Goal: Task Accomplishment & Management: Use online tool/utility

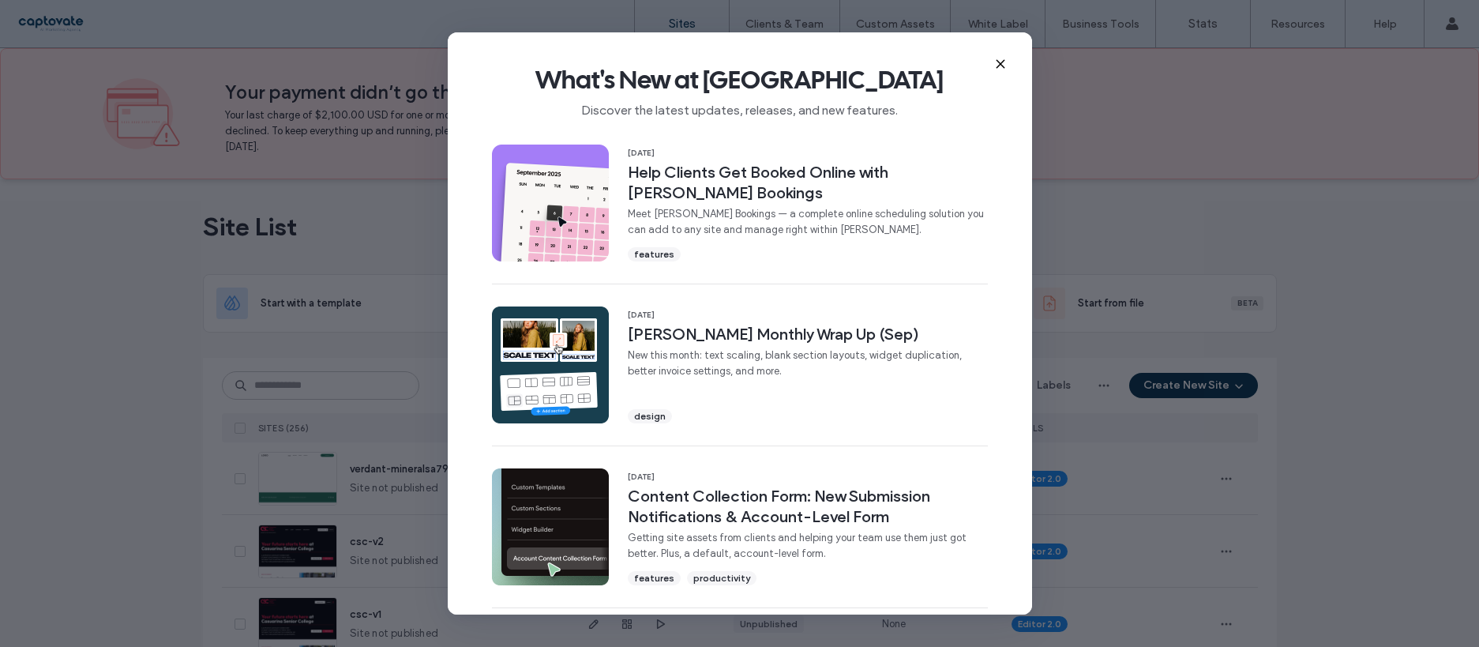
click at [996, 62] on icon at bounding box center [1000, 64] width 13 height 13
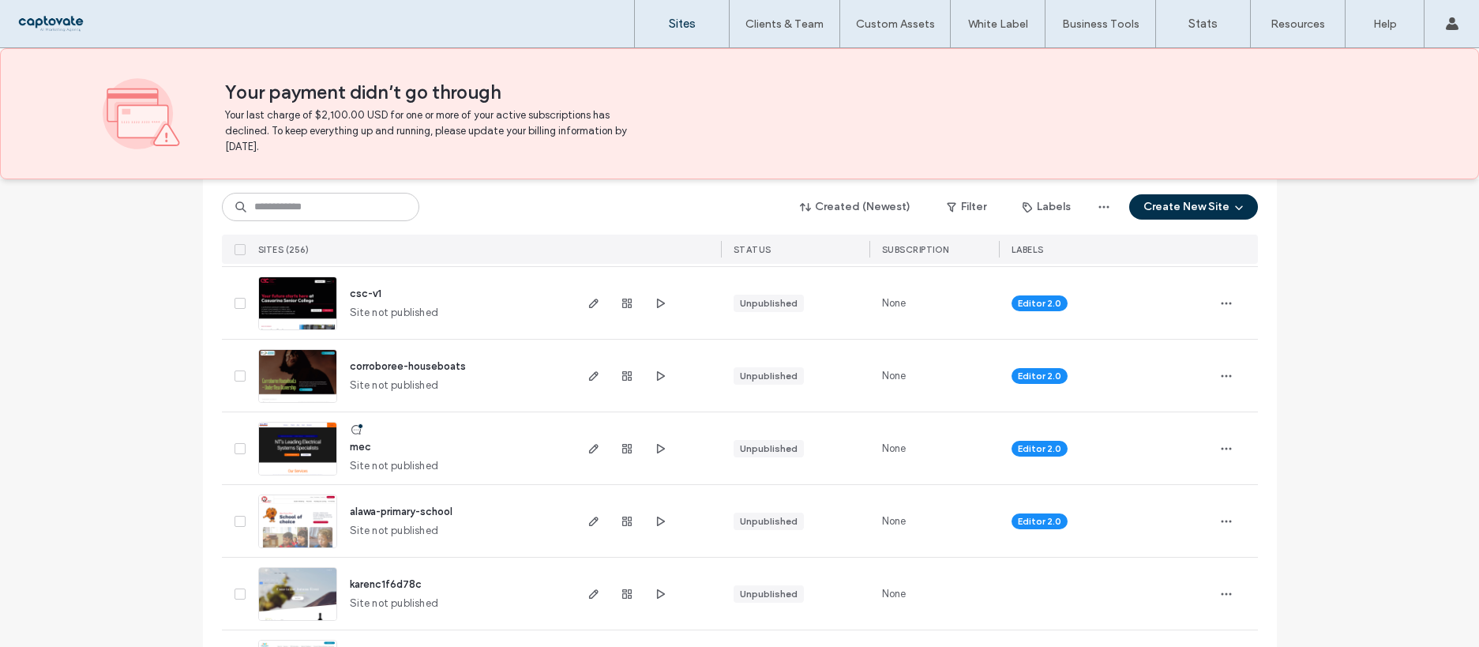
scroll to position [330, 0]
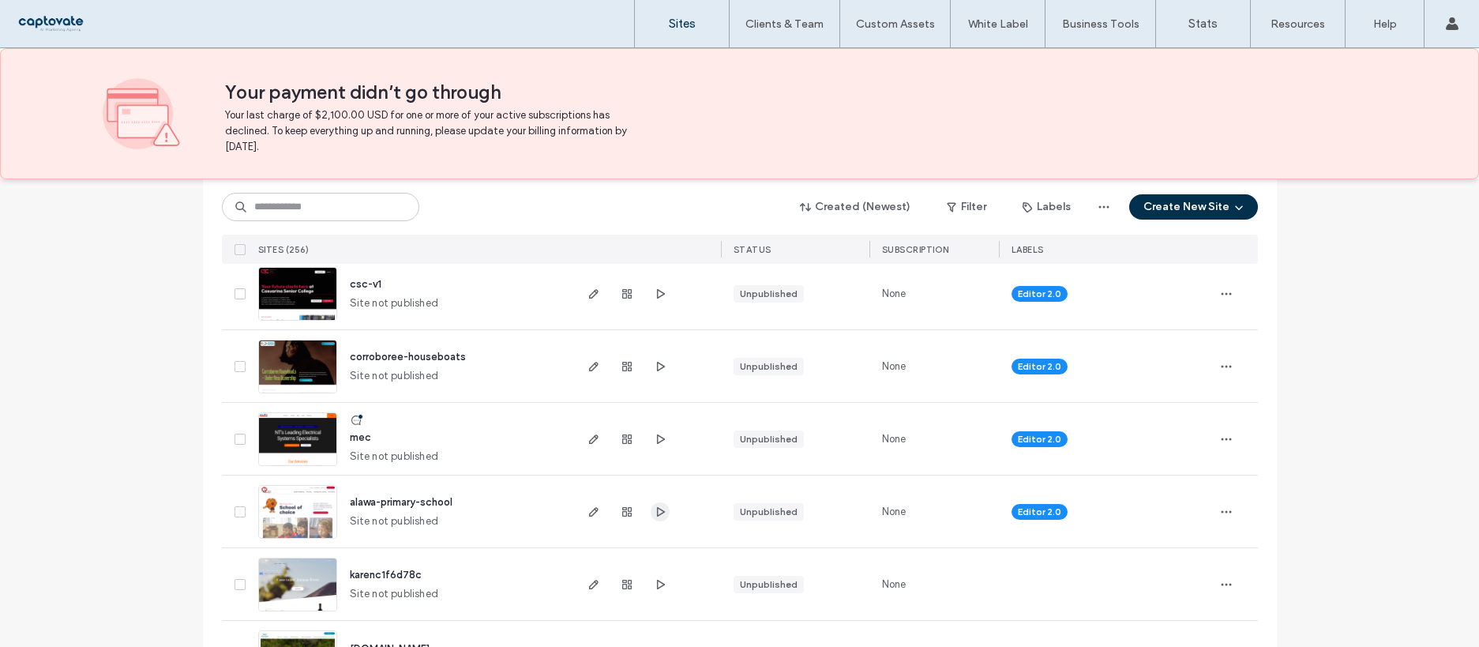
click at [656, 508] on icon "button" at bounding box center [660, 511] width 13 height 13
click at [588, 514] on icon "button" at bounding box center [594, 511] width 13 height 13
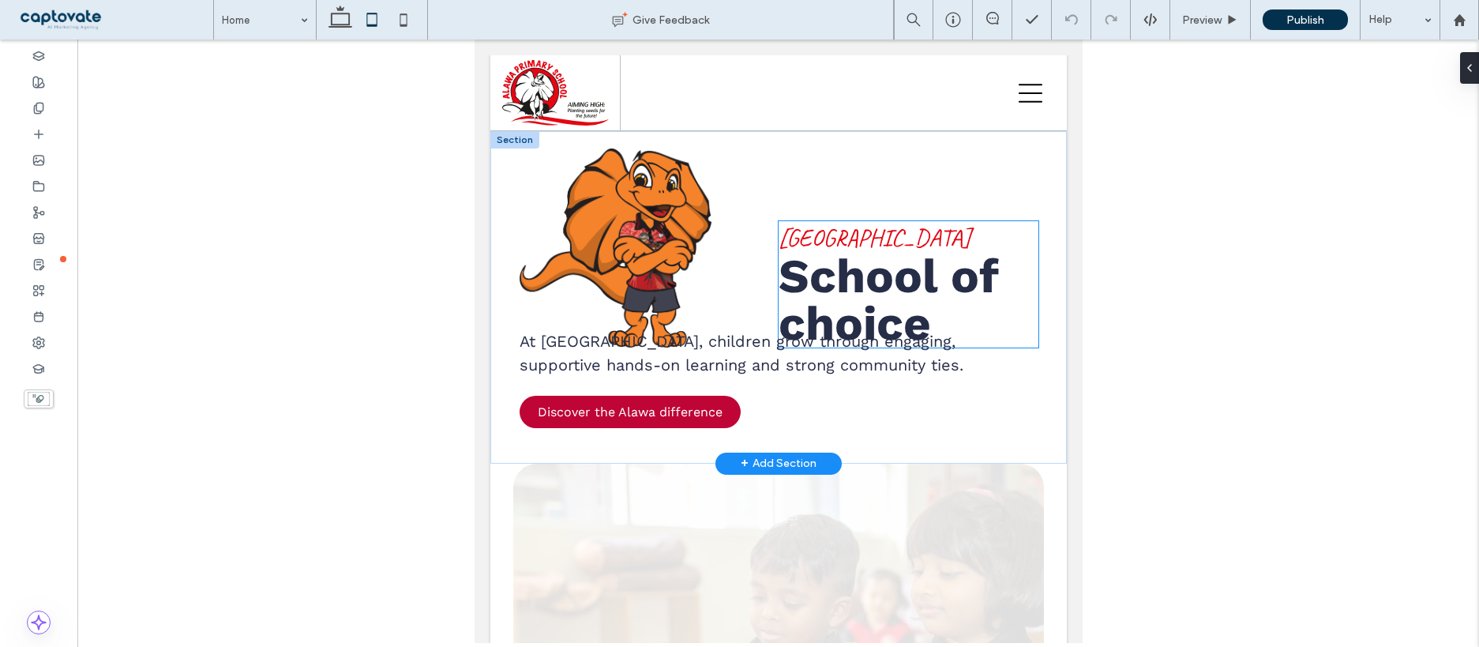
click at [838, 273] on span "School of" at bounding box center [888, 276] width 220 height 56
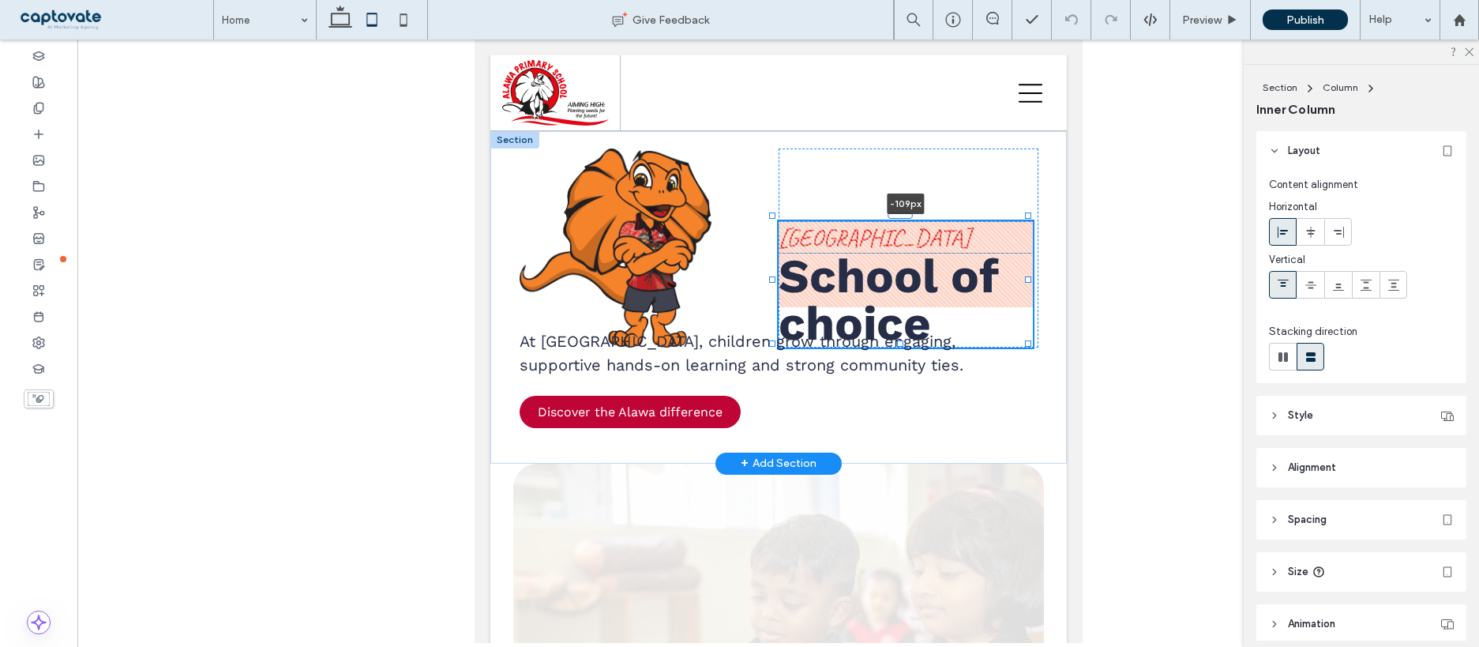
scroll to position [118, 0]
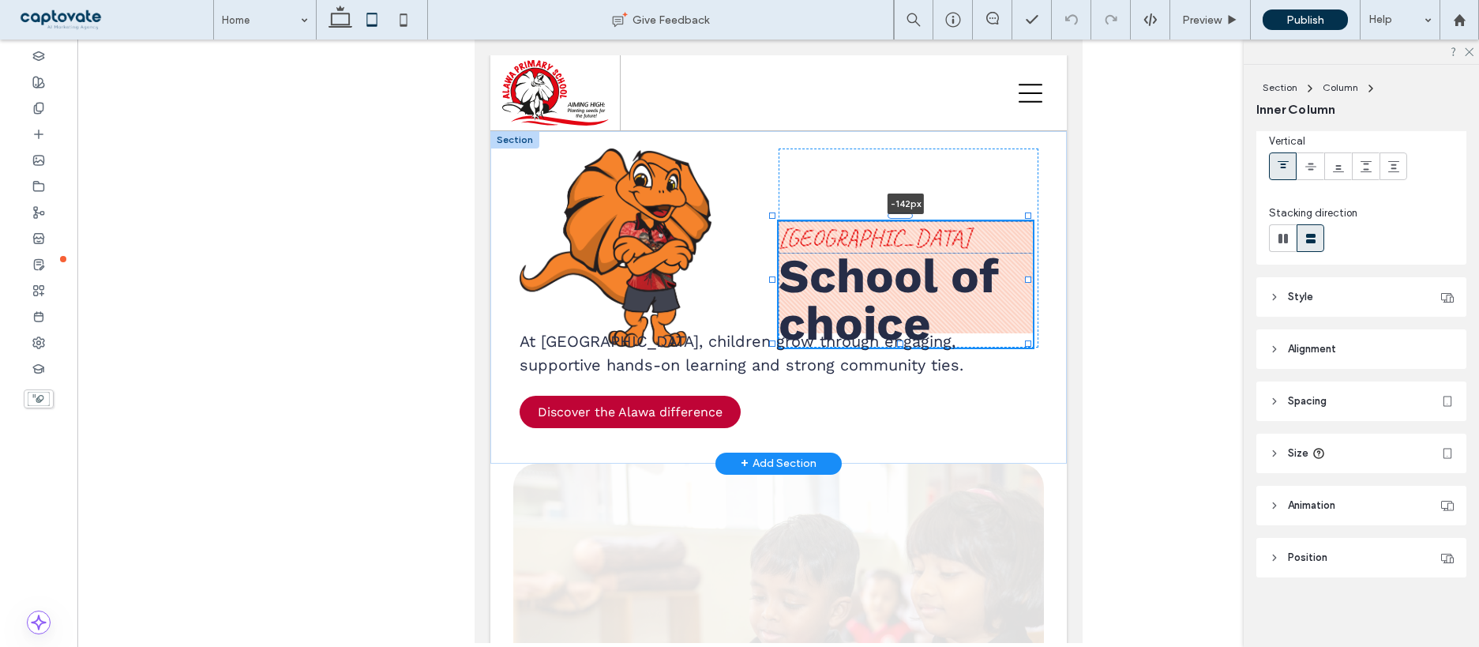
drag, startPoint x: 896, startPoint y: 218, endPoint x: 898, endPoint y: 193, distance: 25.3
click at [898, 193] on div "Alawa Primary School School of choice -142px At Alawa, children grow through en…" at bounding box center [778, 297] width 577 height 332
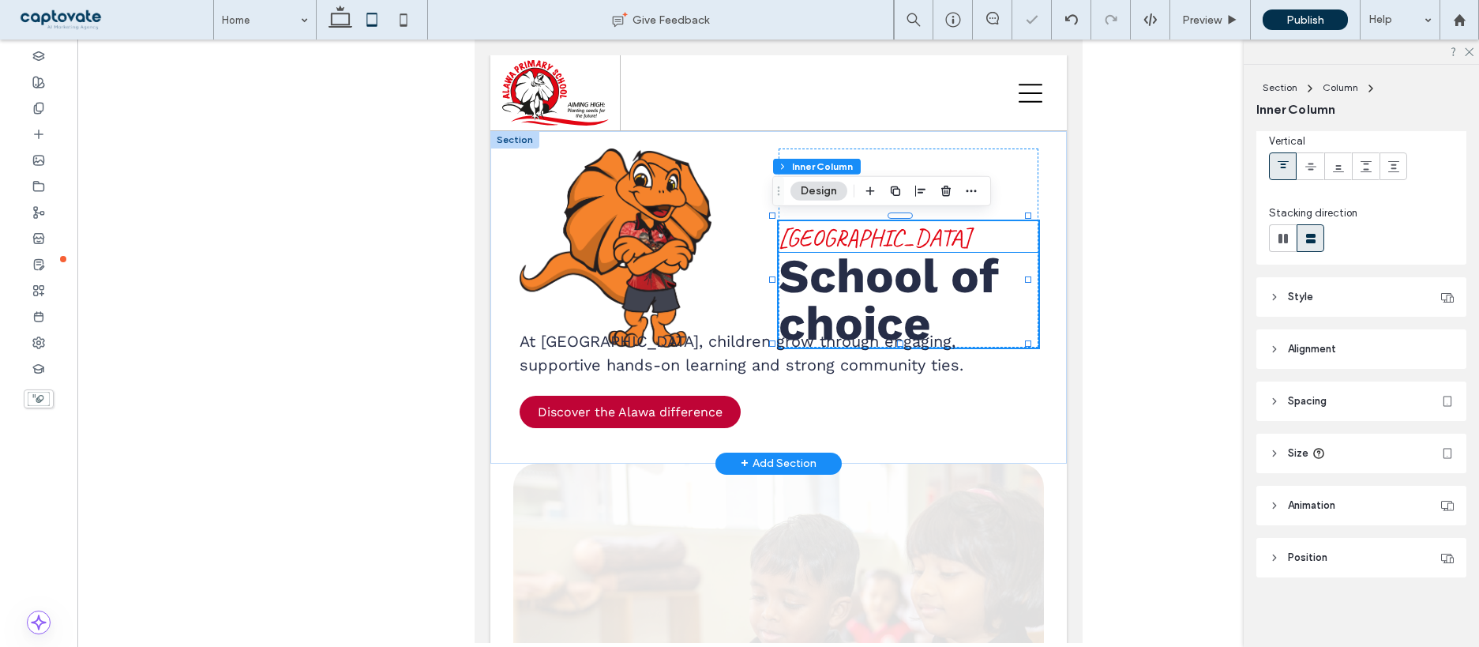
click at [862, 270] on span "School of" at bounding box center [888, 276] width 220 height 56
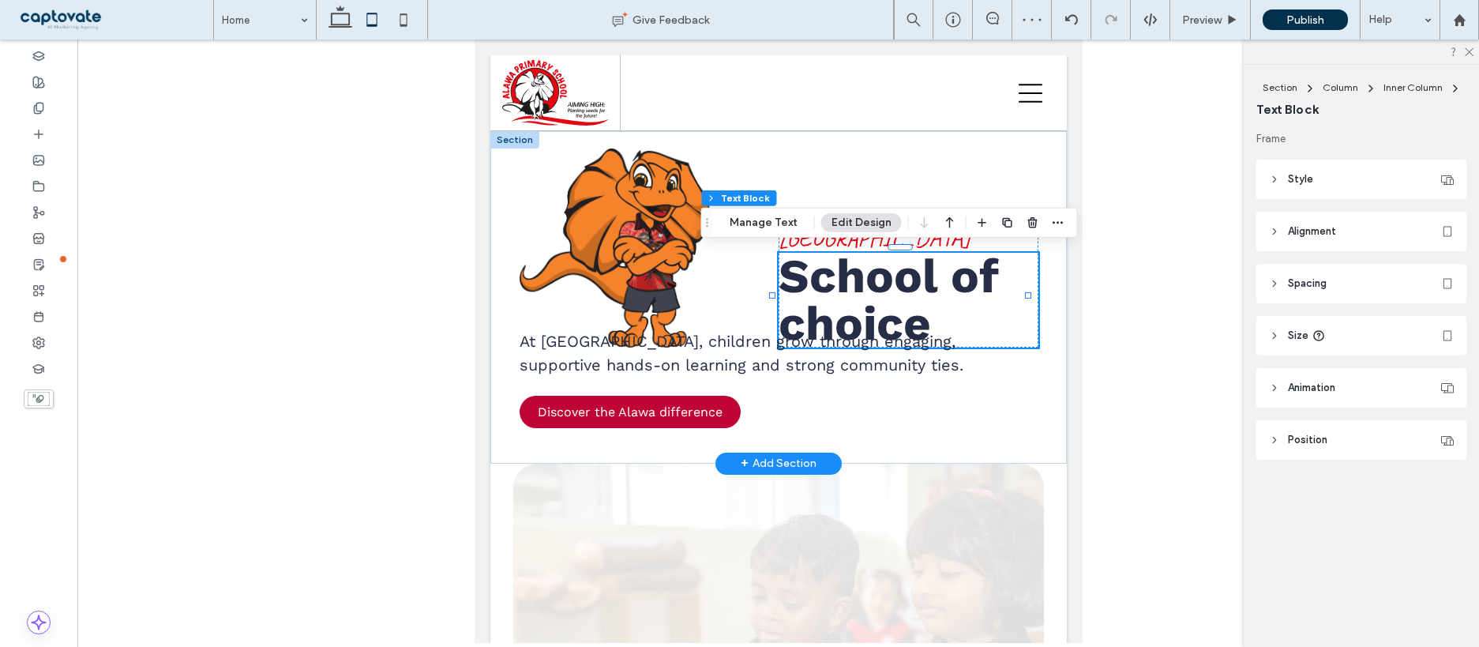
click at [906, 295] on span "choice" at bounding box center [854, 323] width 152 height 56
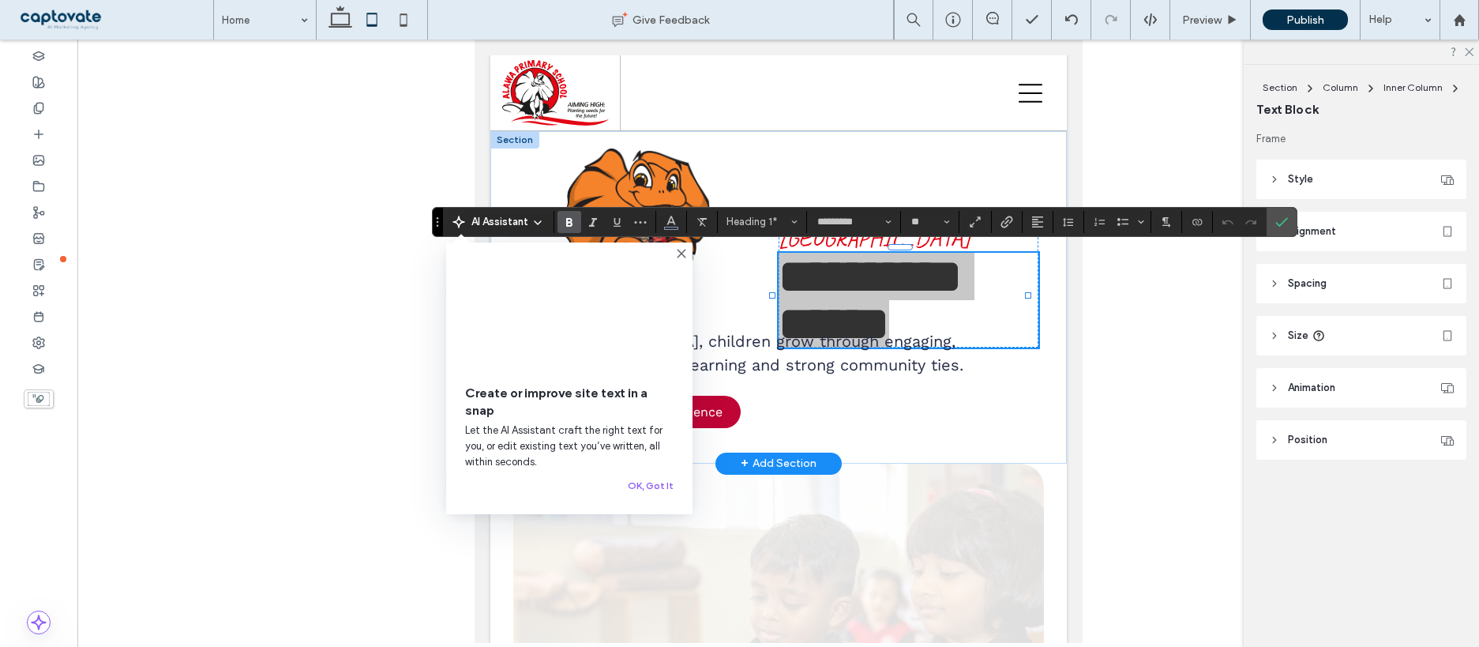
click at [1116, 349] on div at bounding box center [778, 340] width 1402 height 603
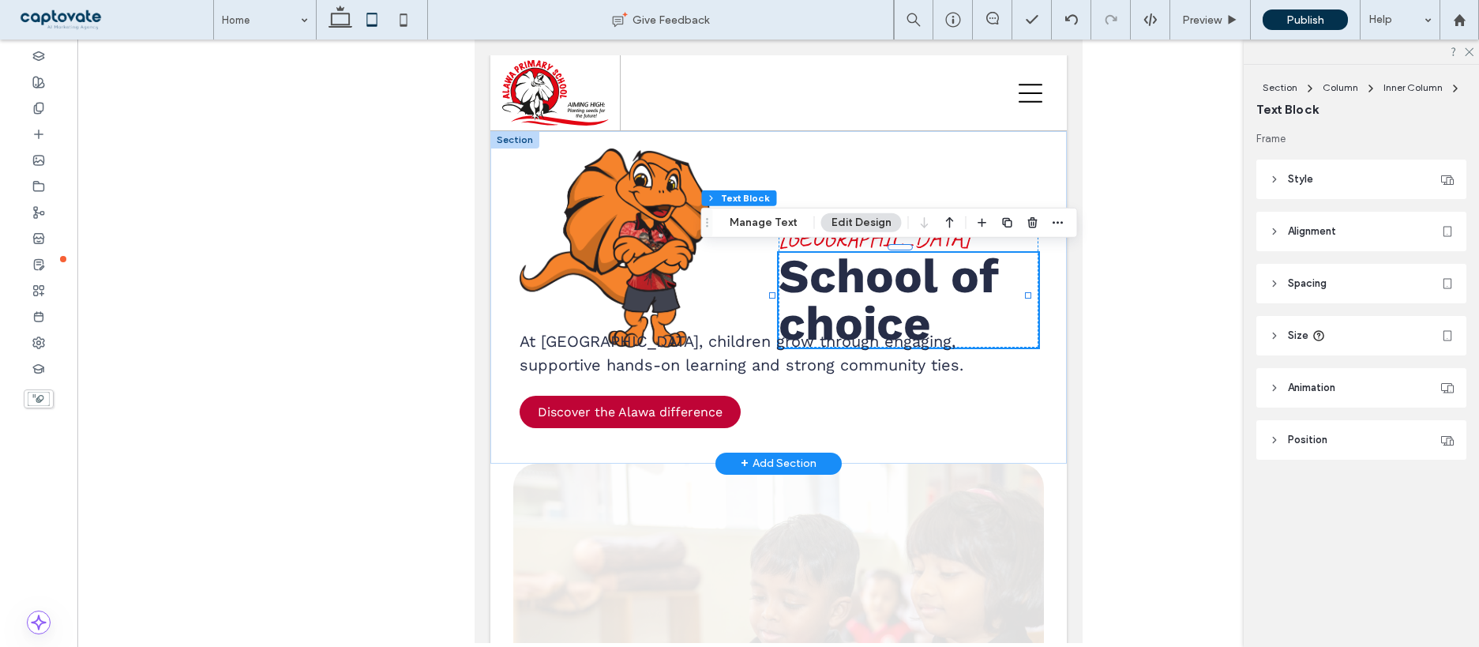
click at [1134, 230] on div at bounding box center [778, 340] width 1402 height 603
click at [1000, 147] on div "Alawa Primary School School of choice At Alawa, children grow through engaging,…" at bounding box center [778, 297] width 577 height 332
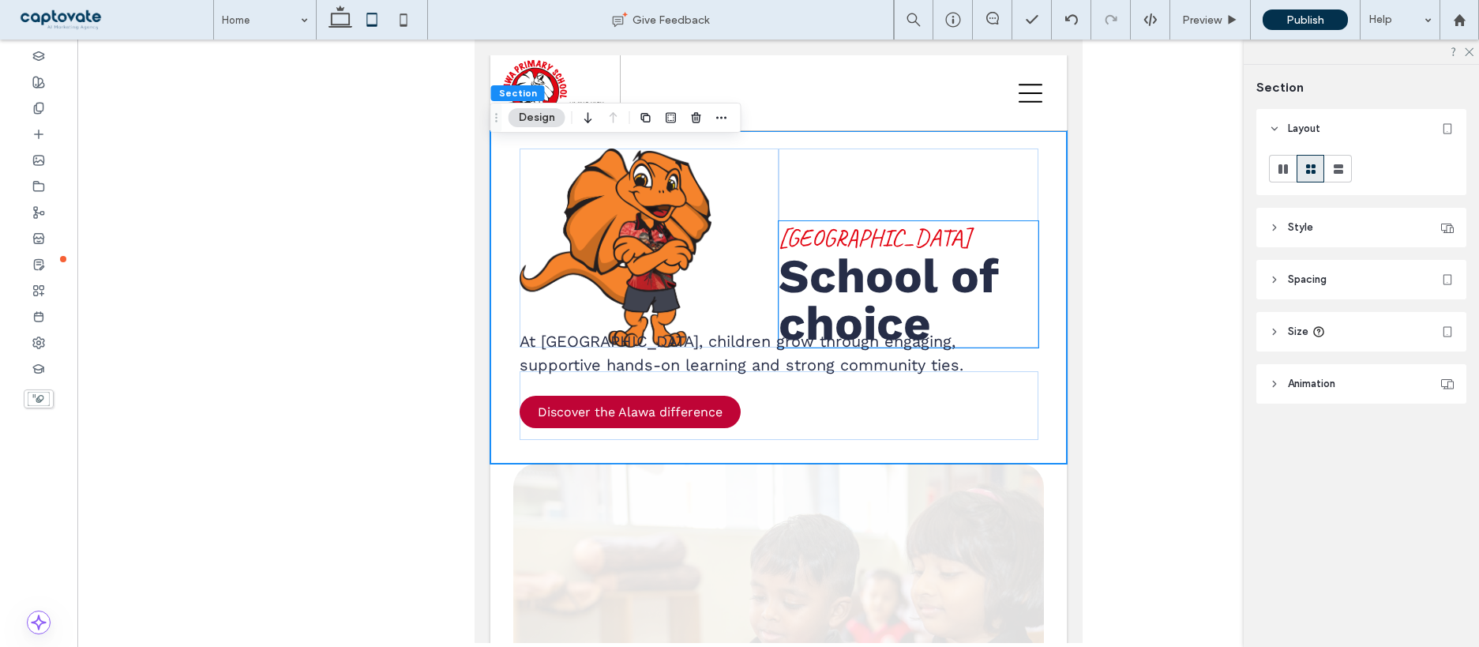
click at [967, 234] on h6 "Alawa Primary School" at bounding box center [908, 237] width 260 height 31
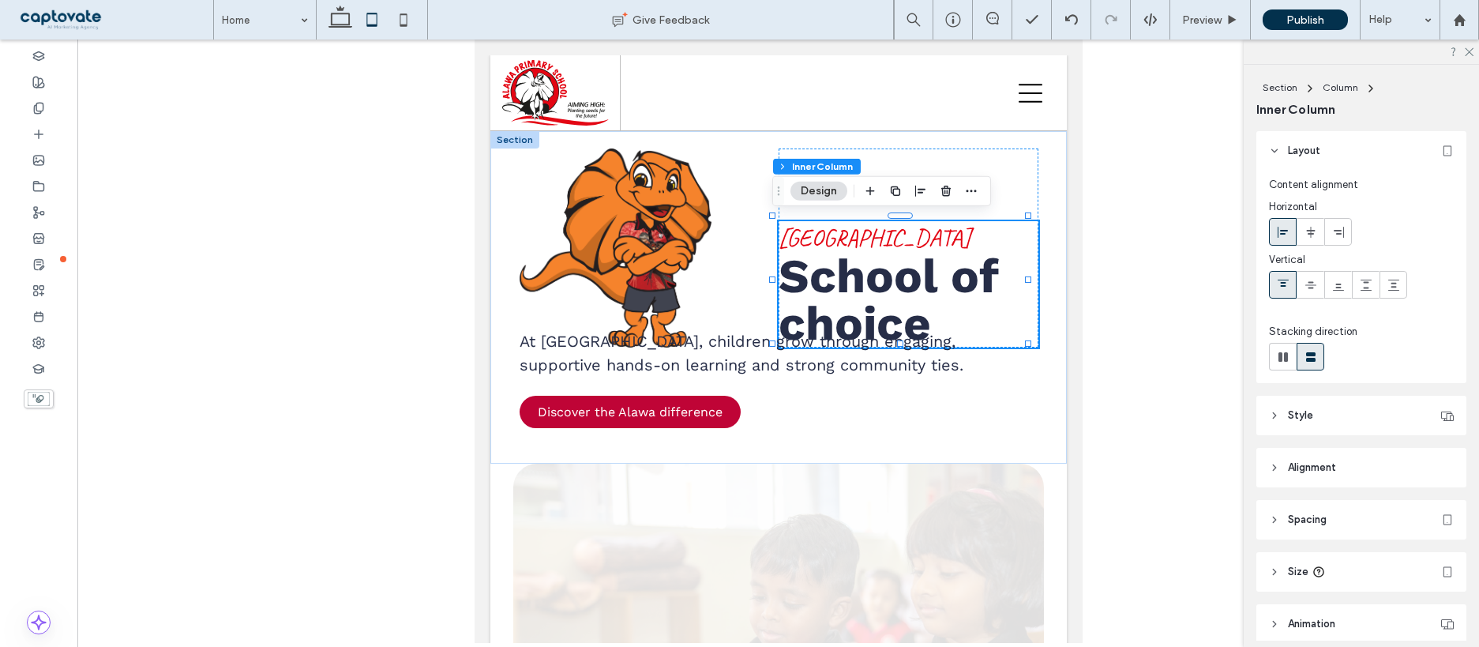
click at [1290, 290] on div at bounding box center [1283, 285] width 26 height 26
click at [1283, 354] on use at bounding box center [1283, 356] width 9 height 9
type input "**"
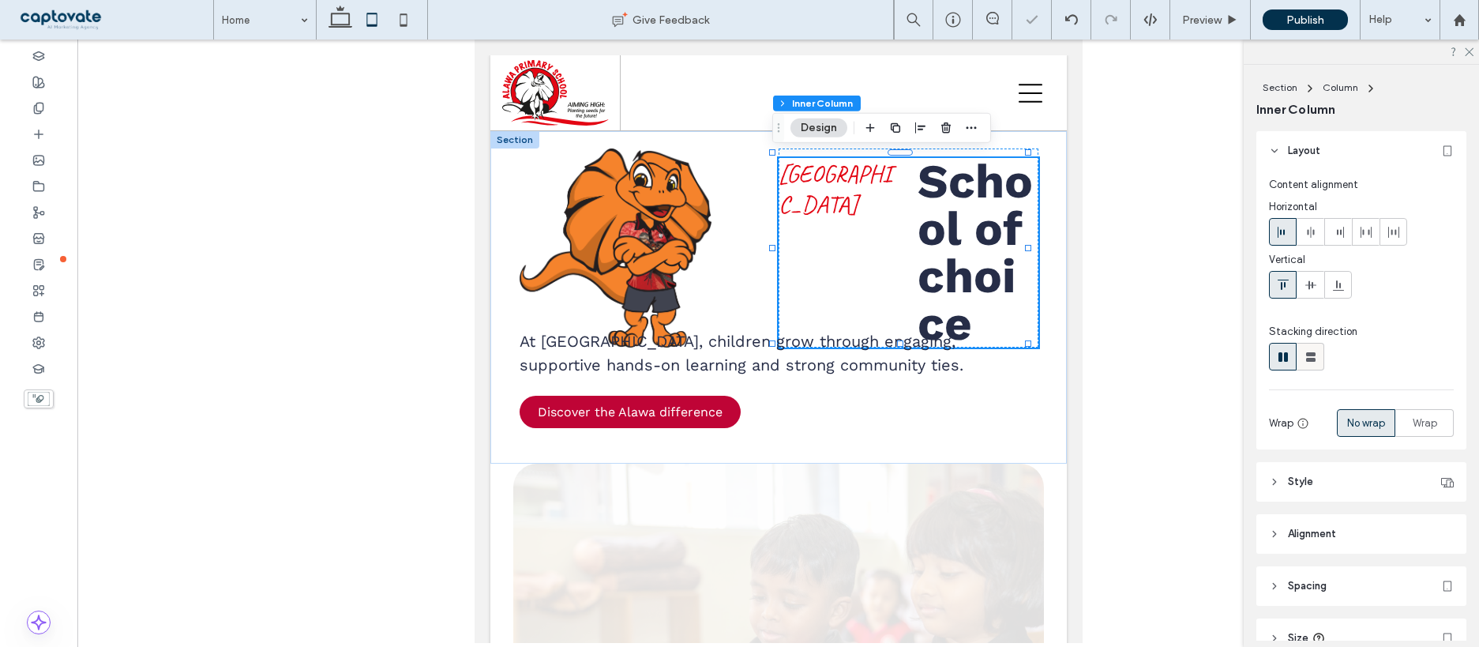
click at [1304, 354] on icon at bounding box center [1311, 357] width 16 height 16
type input "*"
type input "***"
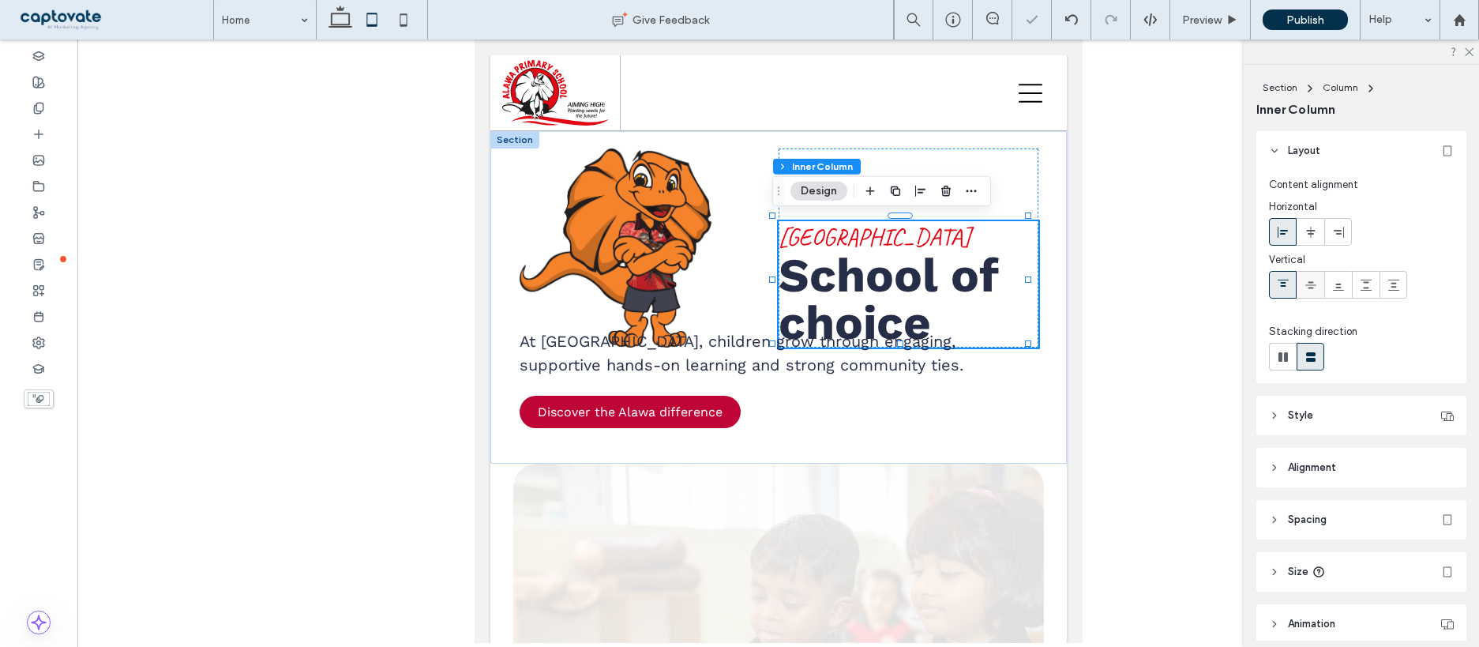
click at [1311, 287] on use at bounding box center [1310, 284] width 11 height 7
click at [1365, 285] on icon at bounding box center [1366, 285] width 13 height 13
click at [1393, 290] on use at bounding box center [1393, 285] width 11 height 11
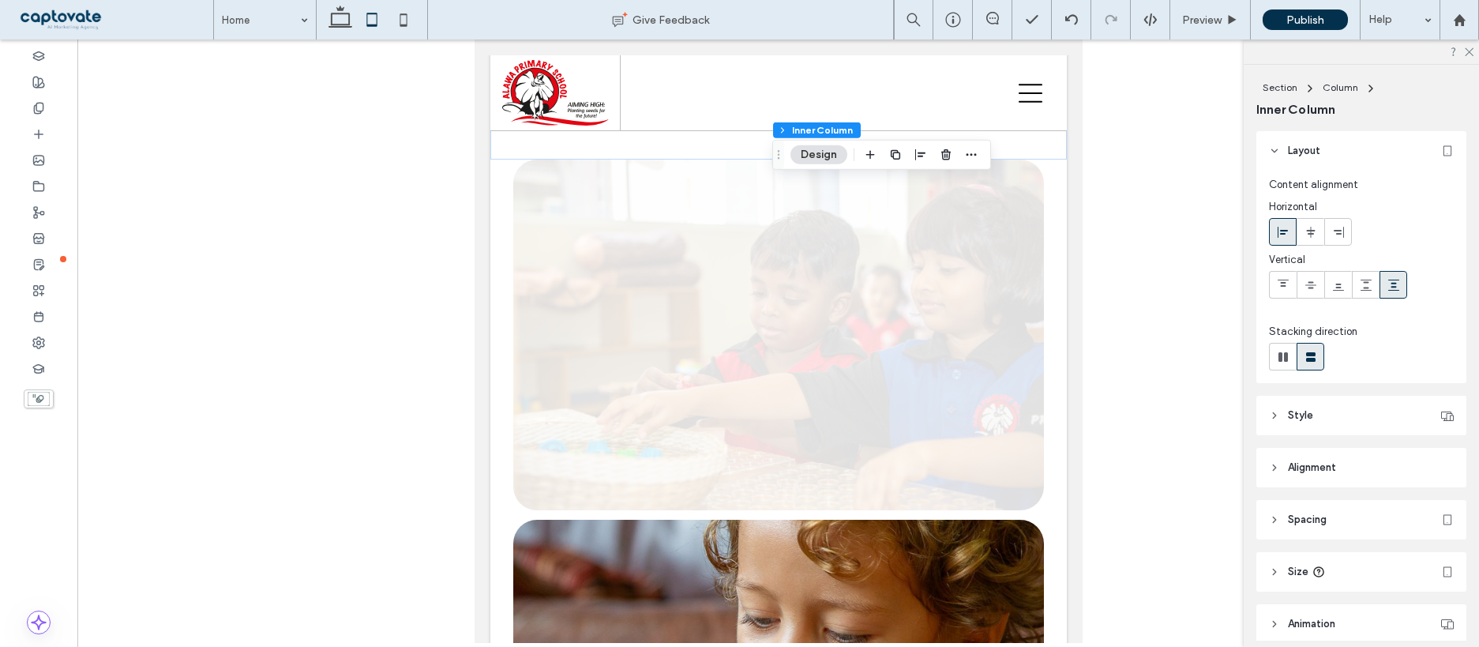
drag, startPoint x: 1082, startPoint y: 177, endPoint x: 603, endPoint y: 133, distance: 480.6
click at [1082, 177] on div at bounding box center [778, 340] width 1402 height 603
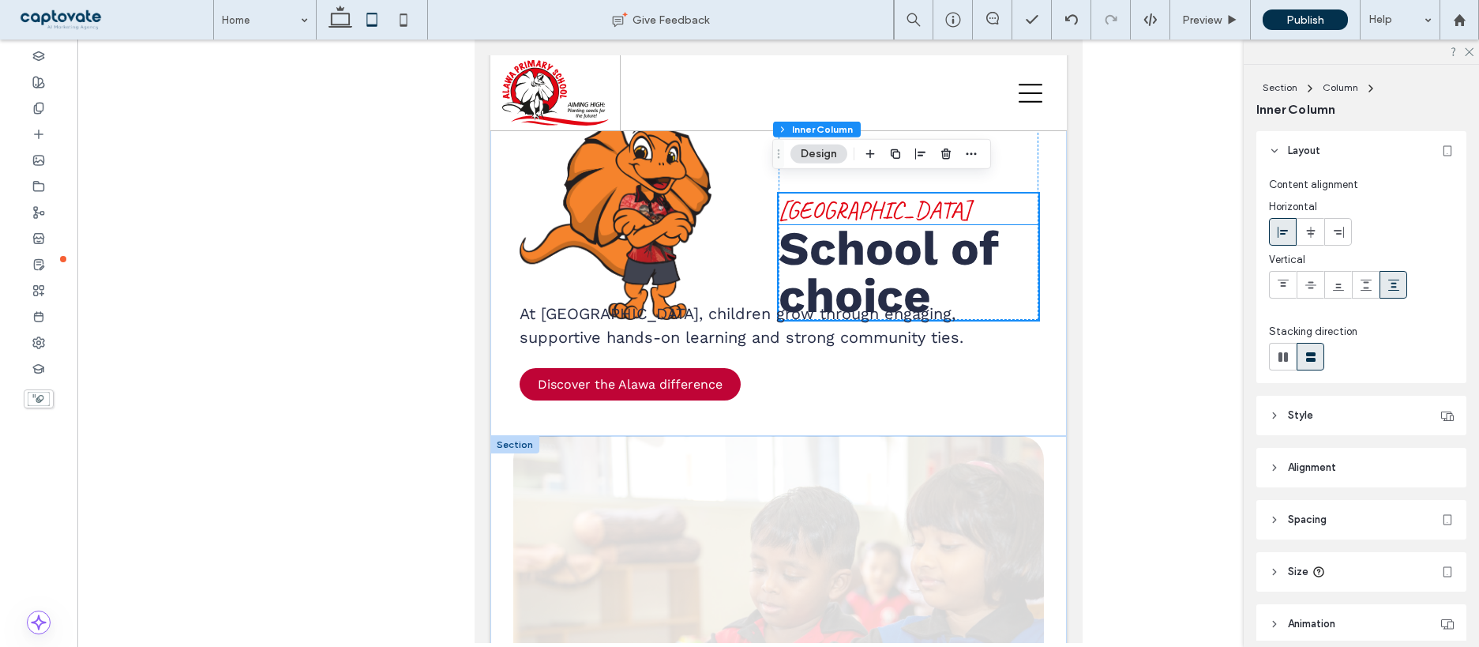
scroll to position [14, 0]
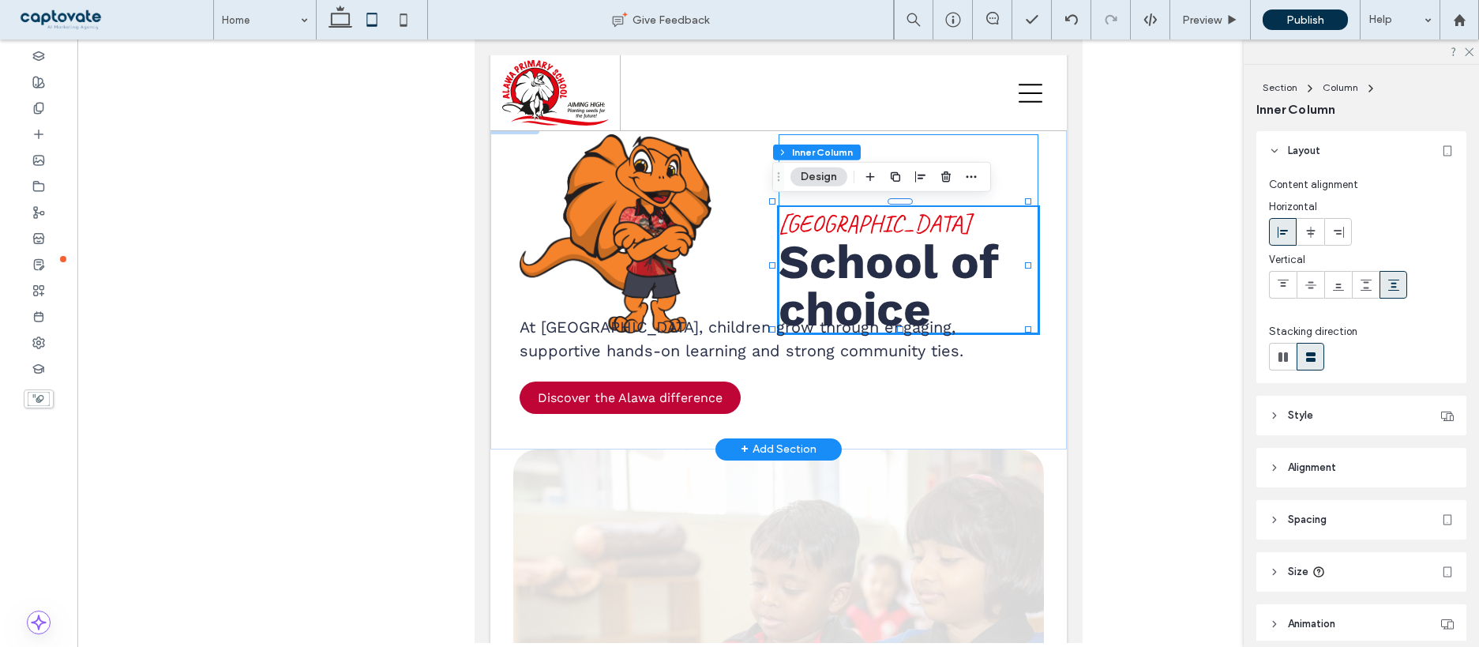
click at [1015, 158] on div "Alawa Primary School School of choice" at bounding box center [908, 233] width 260 height 199
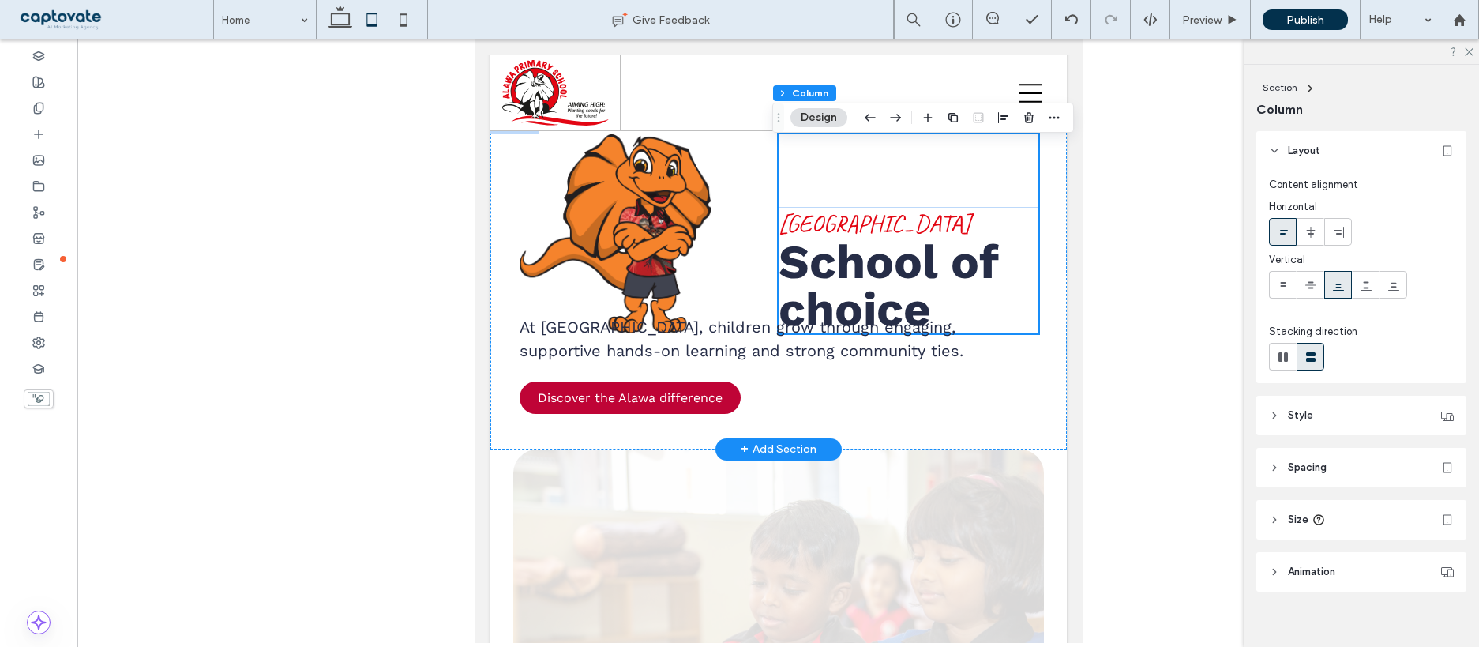
click at [873, 169] on div "Alawa Primary School School of choice" at bounding box center [908, 233] width 260 height 199
click at [652, 243] on img at bounding box center [615, 233] width 193 height 199
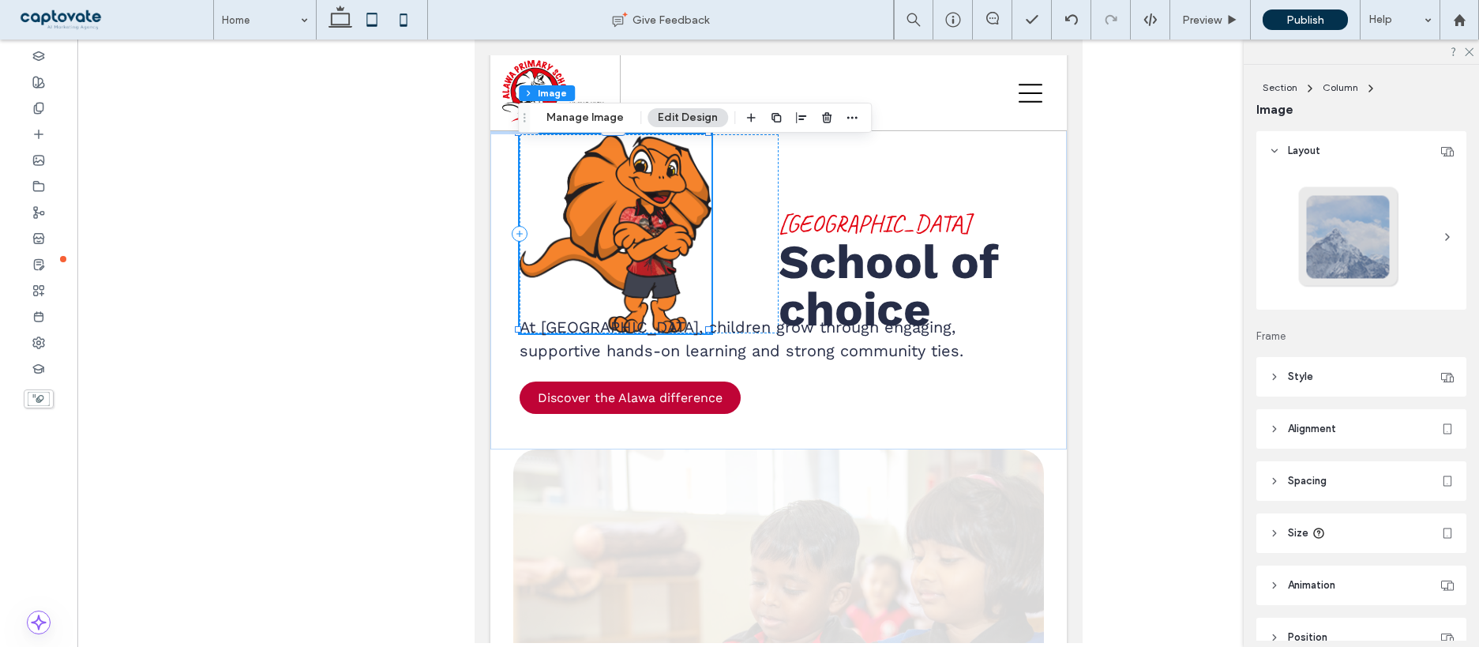
click at [403, 25] on use at bounding box center [403, 19] width 7 height 13
type input "**"
type input "****"
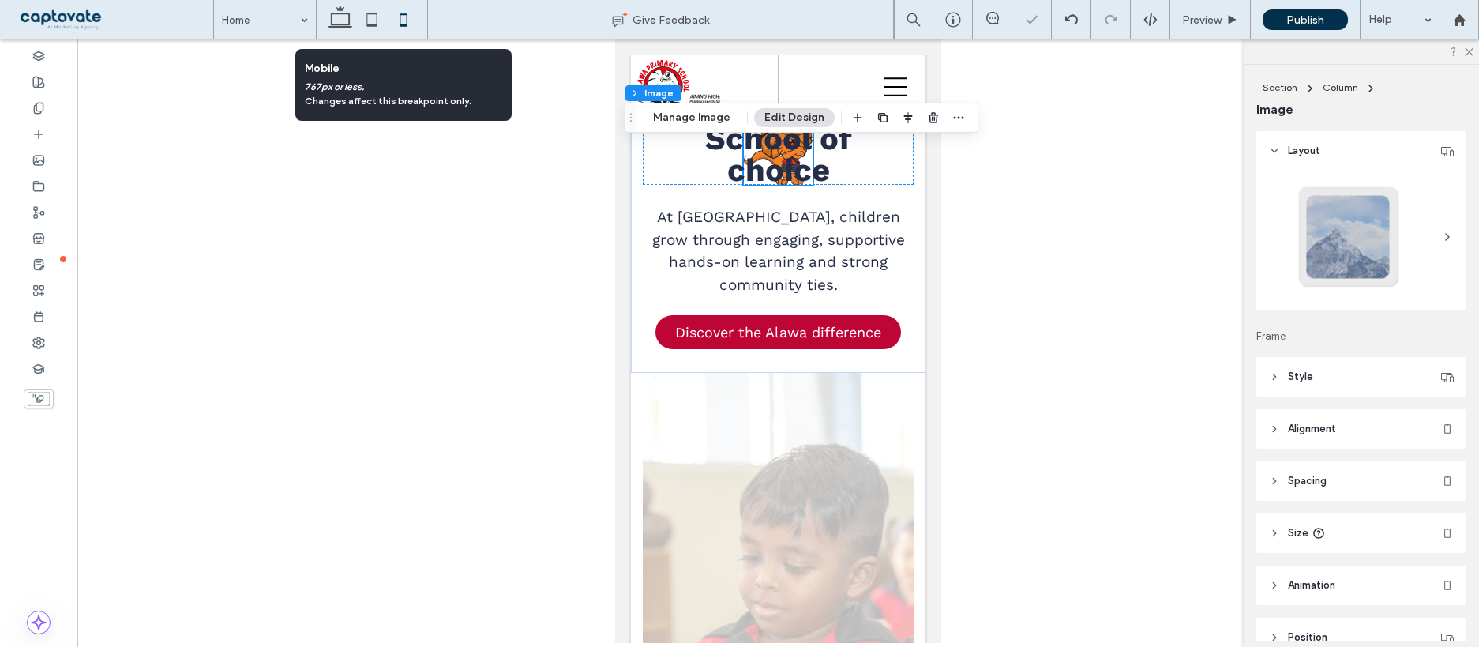
scroll to position [0, 0]
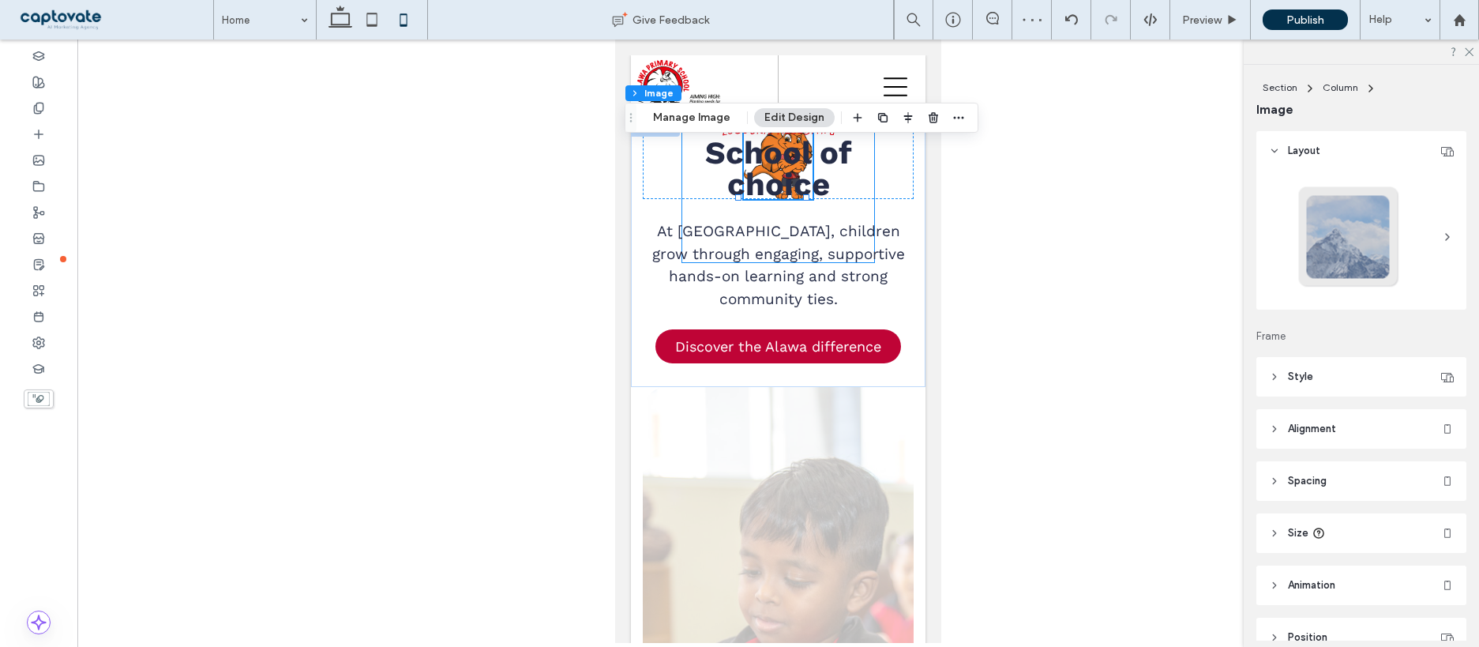
click at [779, 166] on span "choice" at bounding box center [778, 184] width 103 height 37
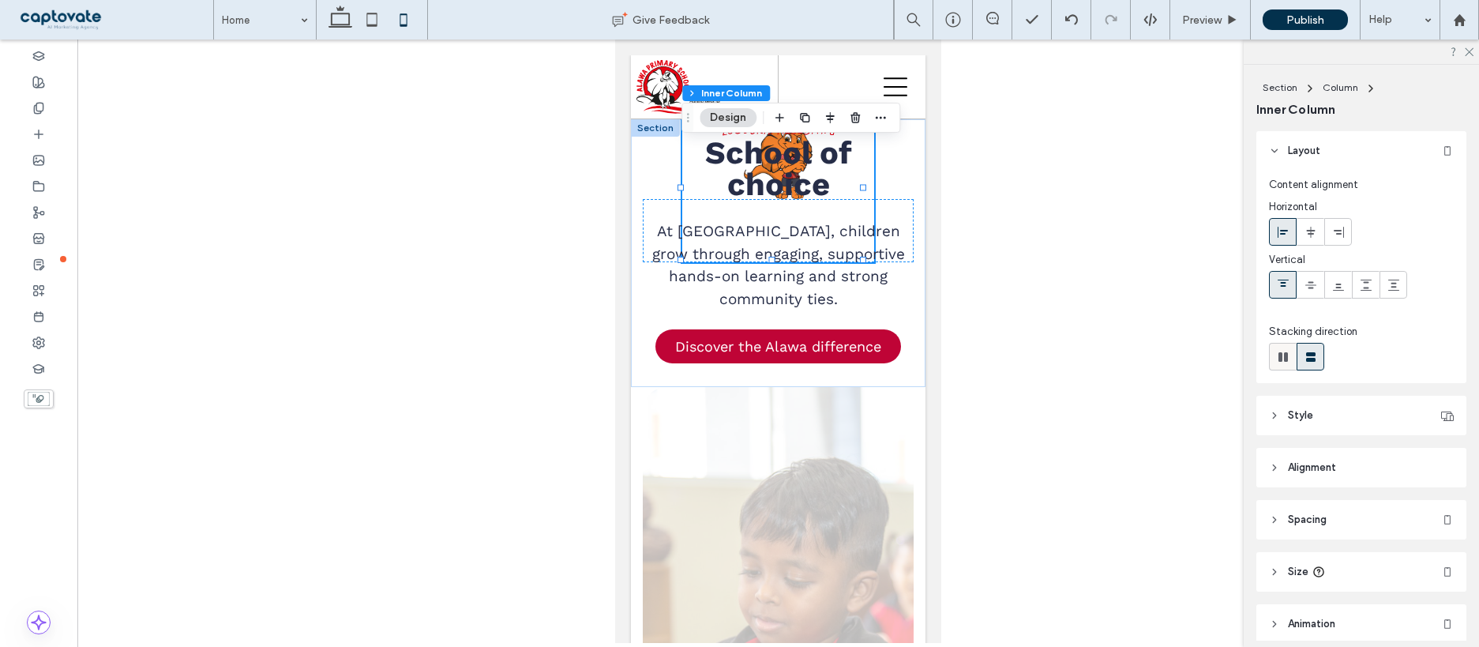
click at [1277, 359] on icon at bounding box center [1283, 357] width 16 height 16
type input "**"
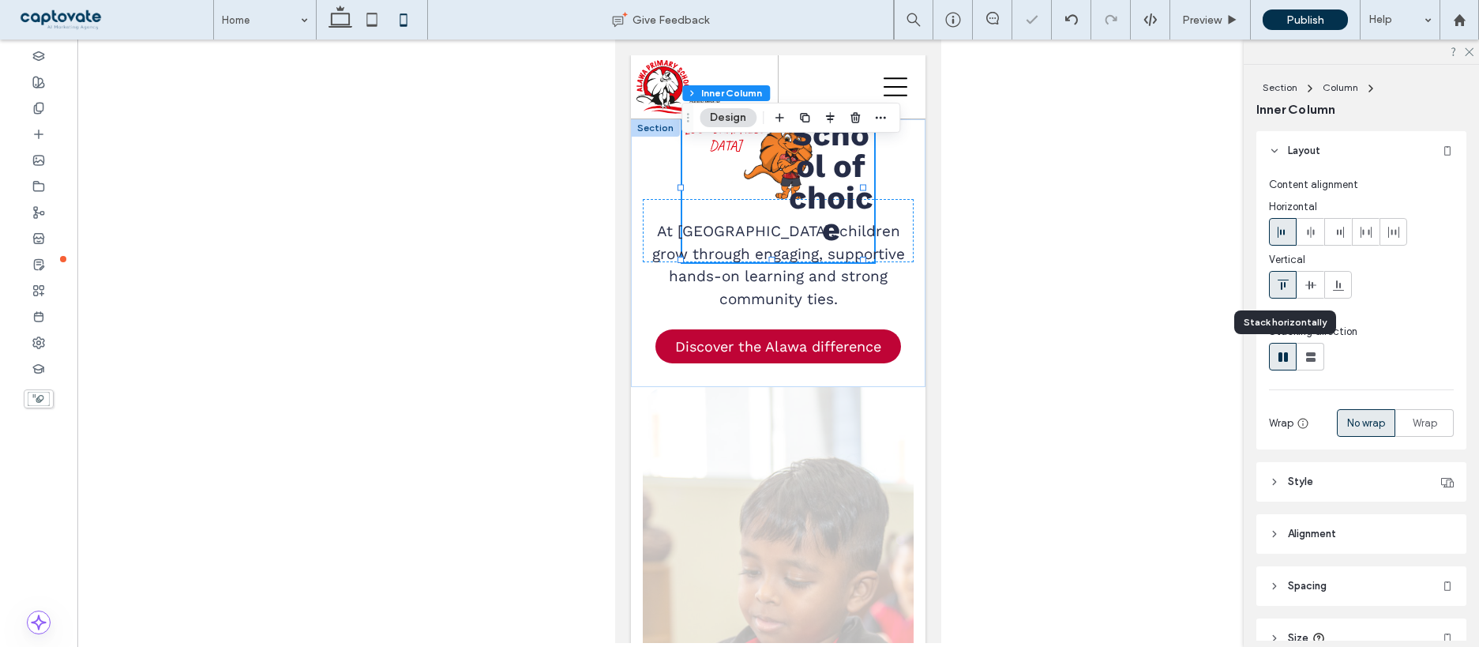
click at [1277, 359] on icon at bounding box center [1283, 357] width 16 height 16
click at [342, 21] on icon at bounding box center [341, 20] width 32 height 32
type input "*"
type input "***"
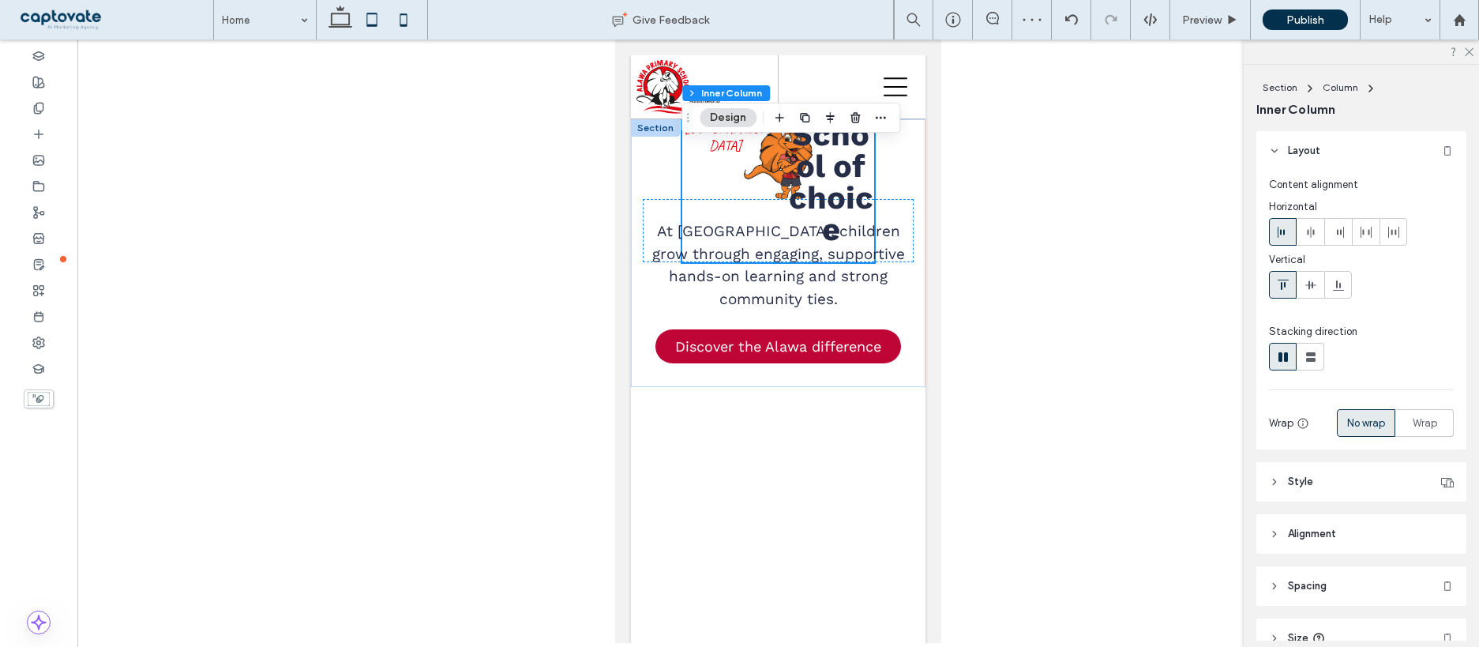
scroll to position [6, 0]
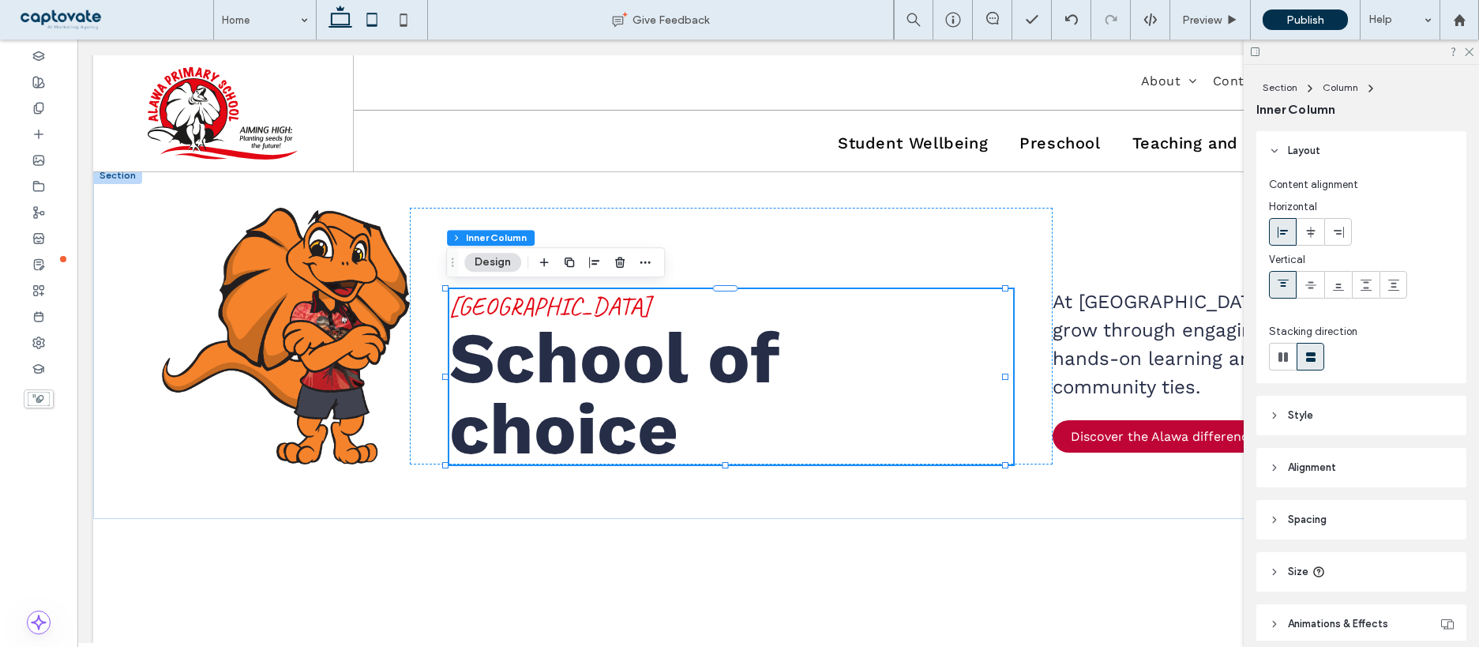
click at [365, 22] on icon at bounding box center [372, 20] width 32 height 32
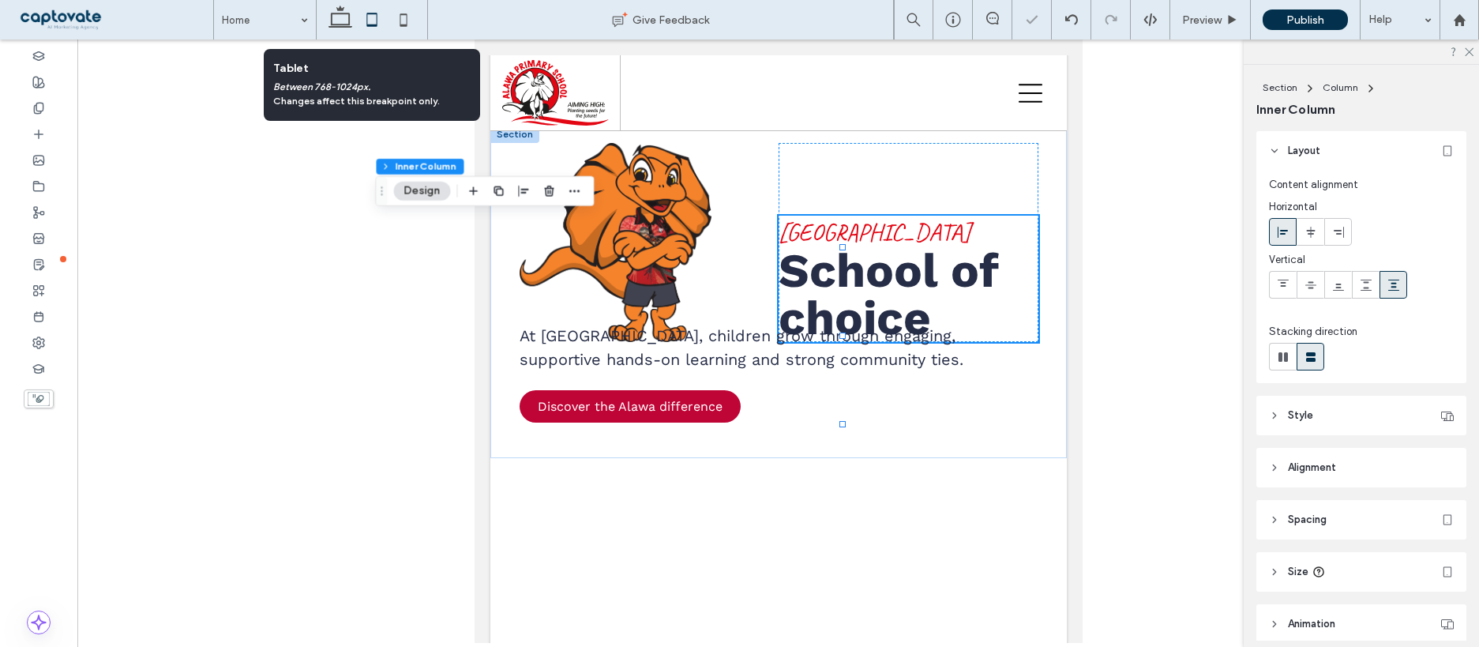
type input "***"
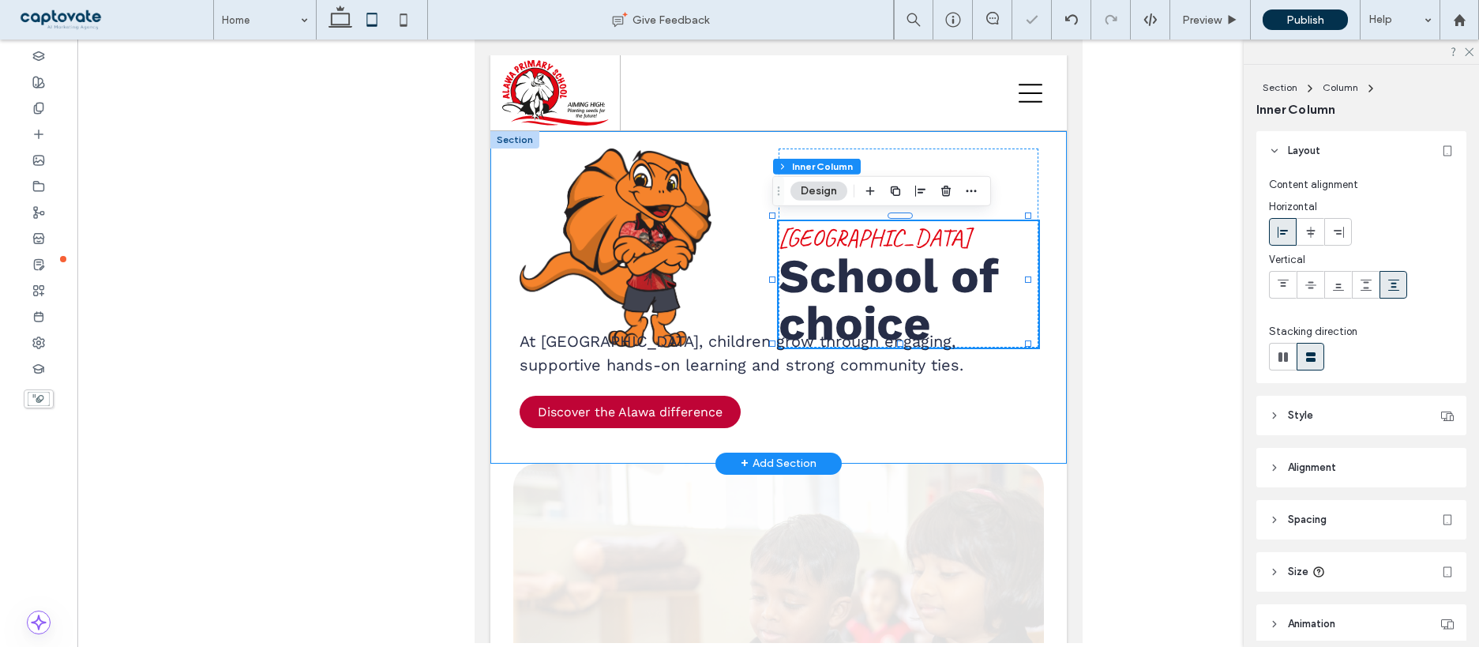
click at [1046, 206] on div "Alawa Primary School School of choice At Alawa, children grow through engaging,…" at bounding box center [778, 297] width 577 height 332
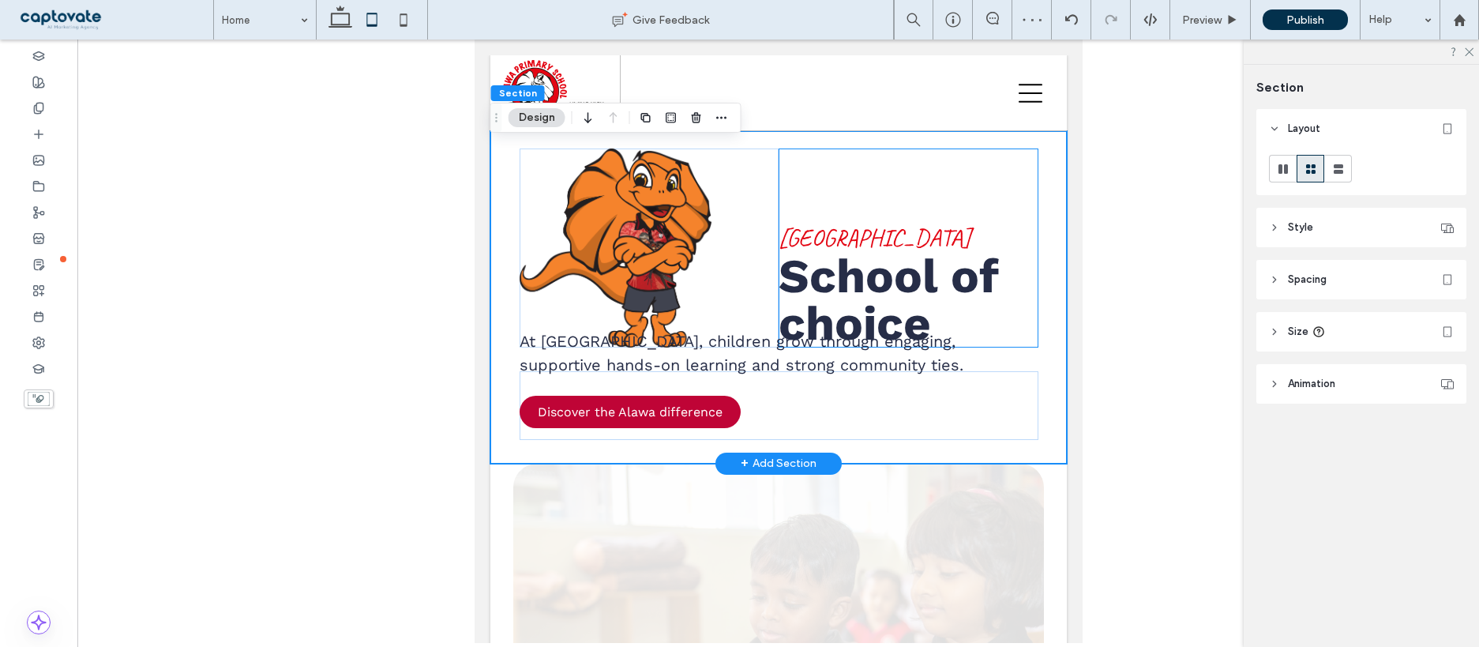
click at [920, 206] on div "Alawa Primary School School of choice" at bounding box center [908, 247] width 260 height 199
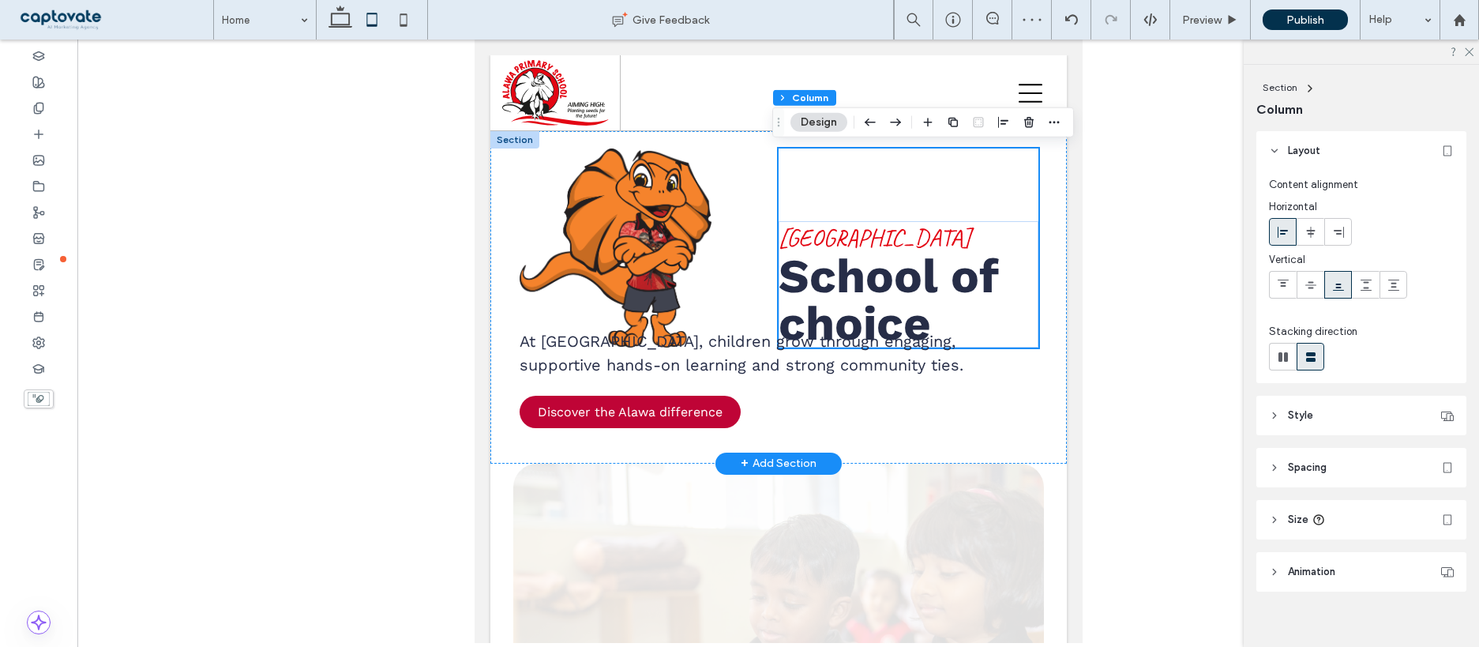
click at [853, 178] on div "Alawa Primary School School of choice" at bounding box center [908, 247] width 260 height 199
click at [999, 123] on icon "button" at bounding box center [1003, 122] width 13 height 13
click at [1001, 152] on use "center" at bounding box center [1004, 153] width 9 height 11
click at [981, 153] on icon "flex-start" at bounding box center [978, 153] width 13 height 13
click at [1283, 284] on icon at bounding box center [1283, 285] width 13 height 13
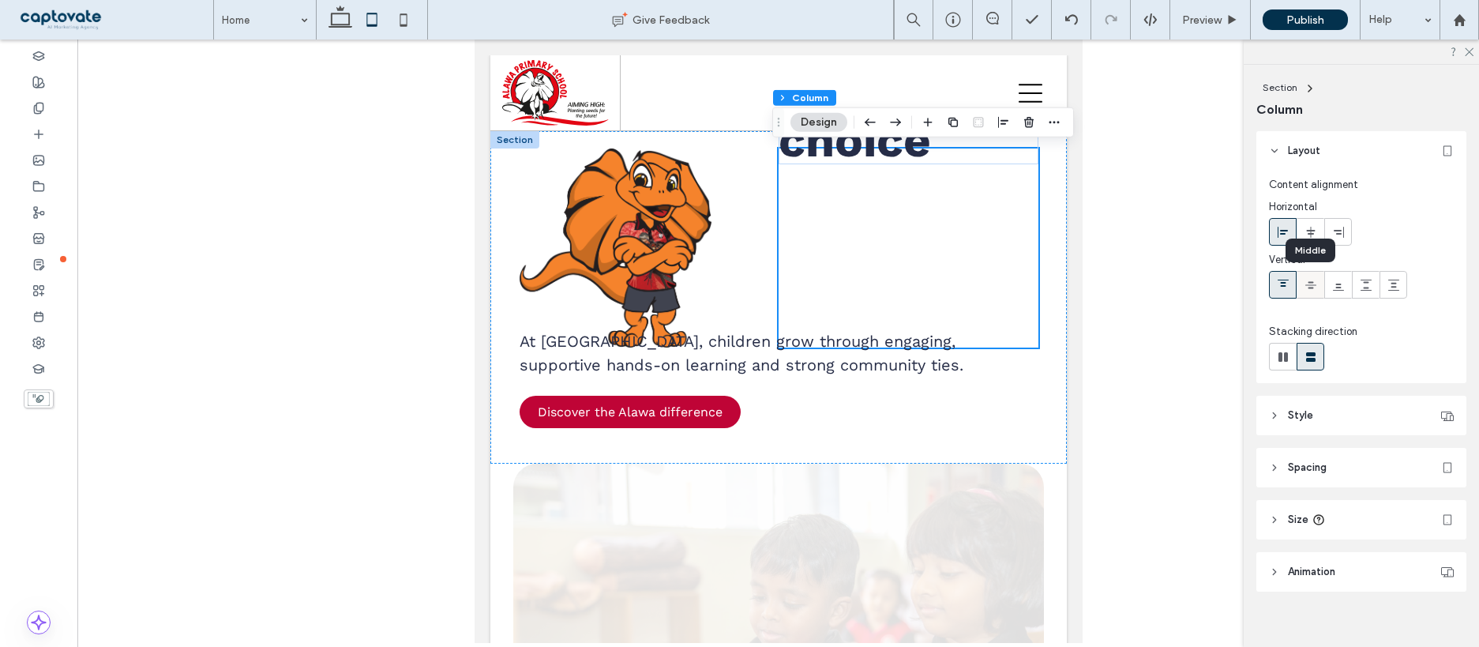
click at [1302, 288] on div at bounding box center [1311, 285] width 26 height 26
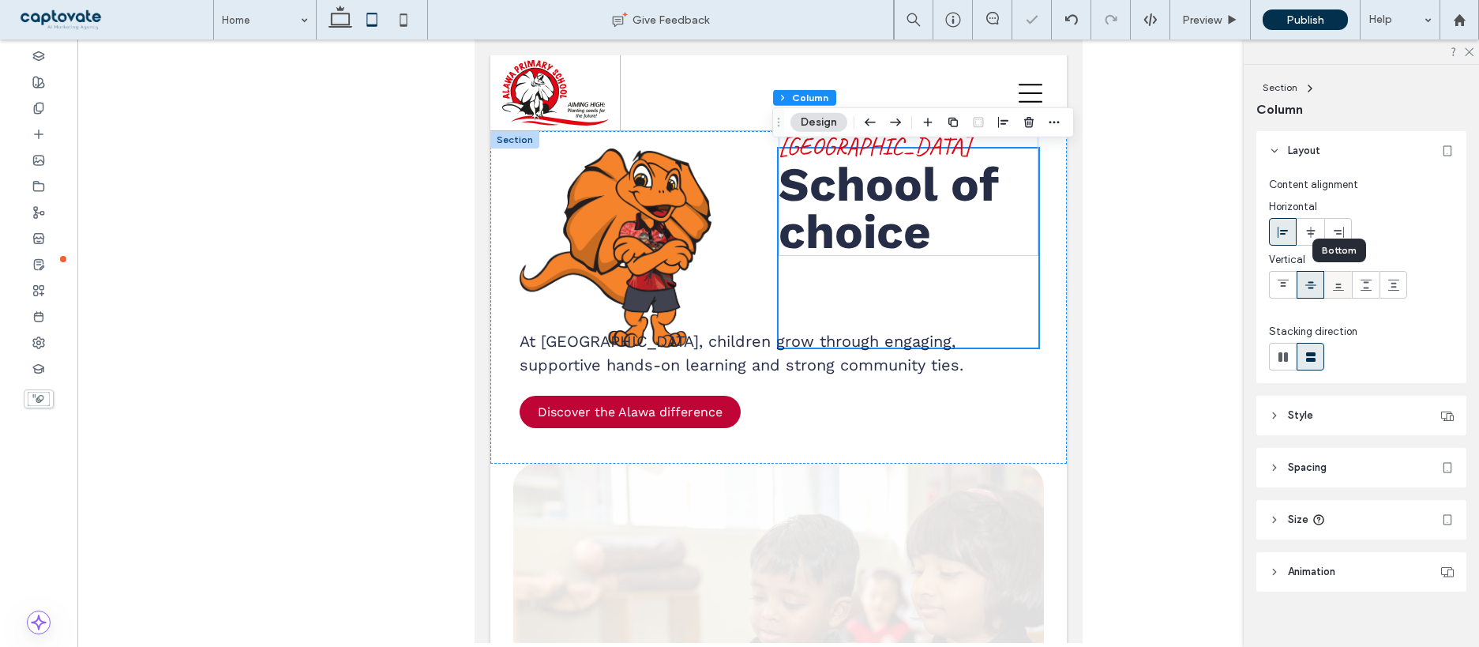
click at [1339, 290] on icon at bounding box center [1338, 285] width 13 height 13
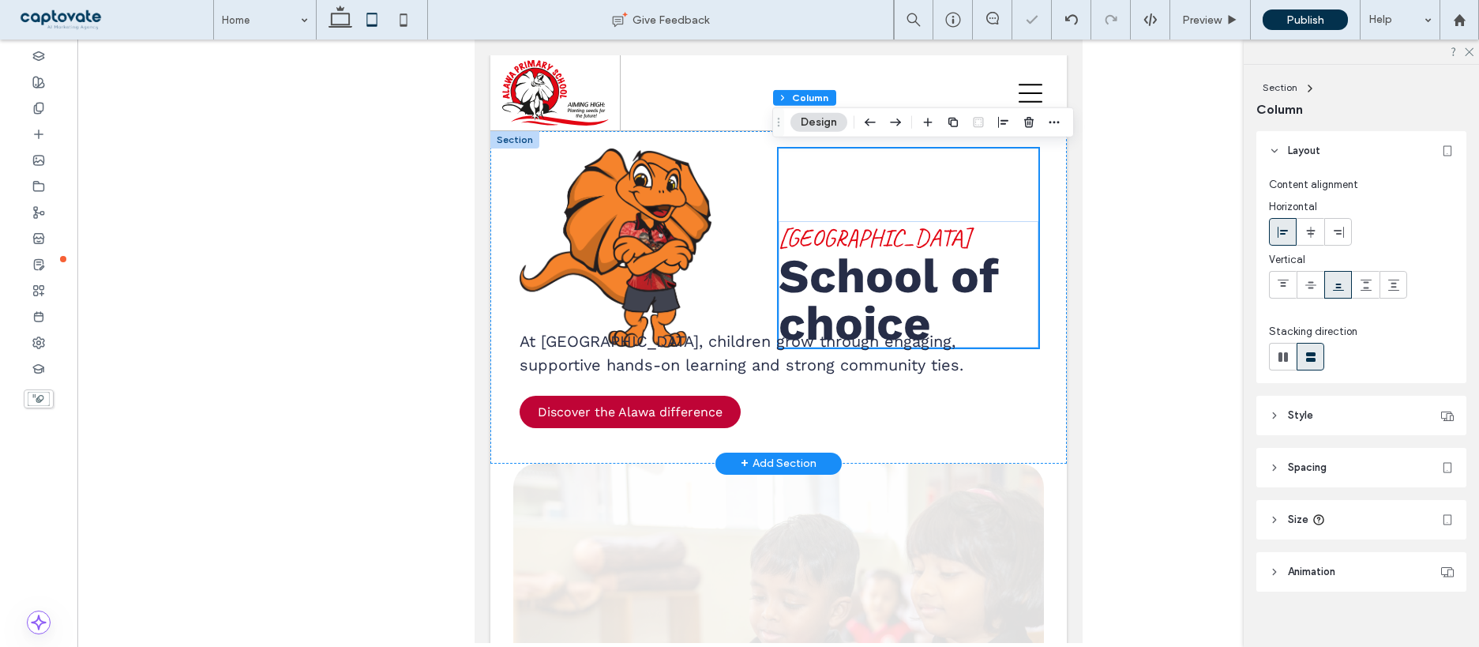
click at [928, 187] on div "Alawa Primary School School of choice" at bounding box center [908, 247] width 260 height 199
click at [907, 148] on div "Alawa Primary School School of choice" at bounding box center [908, 247] width 260 height 199
click at [1215, 171] on div at bounding box center [778, 340] width 1402 height 603
click at [1177, 20] on div "Preview" at bounding box center [1210, 19] width 80 height 13
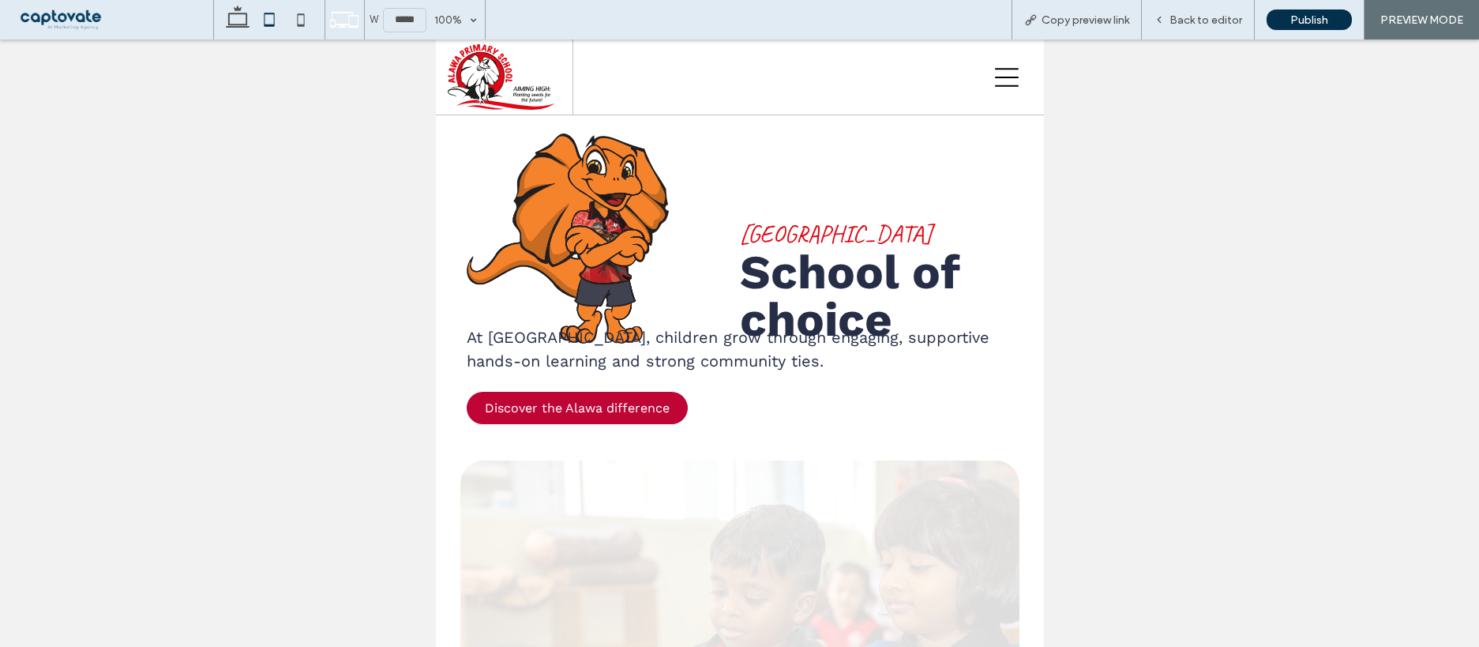
click at [1001, 81] on icon at bounding box center [1006, 78] width 24 height 24
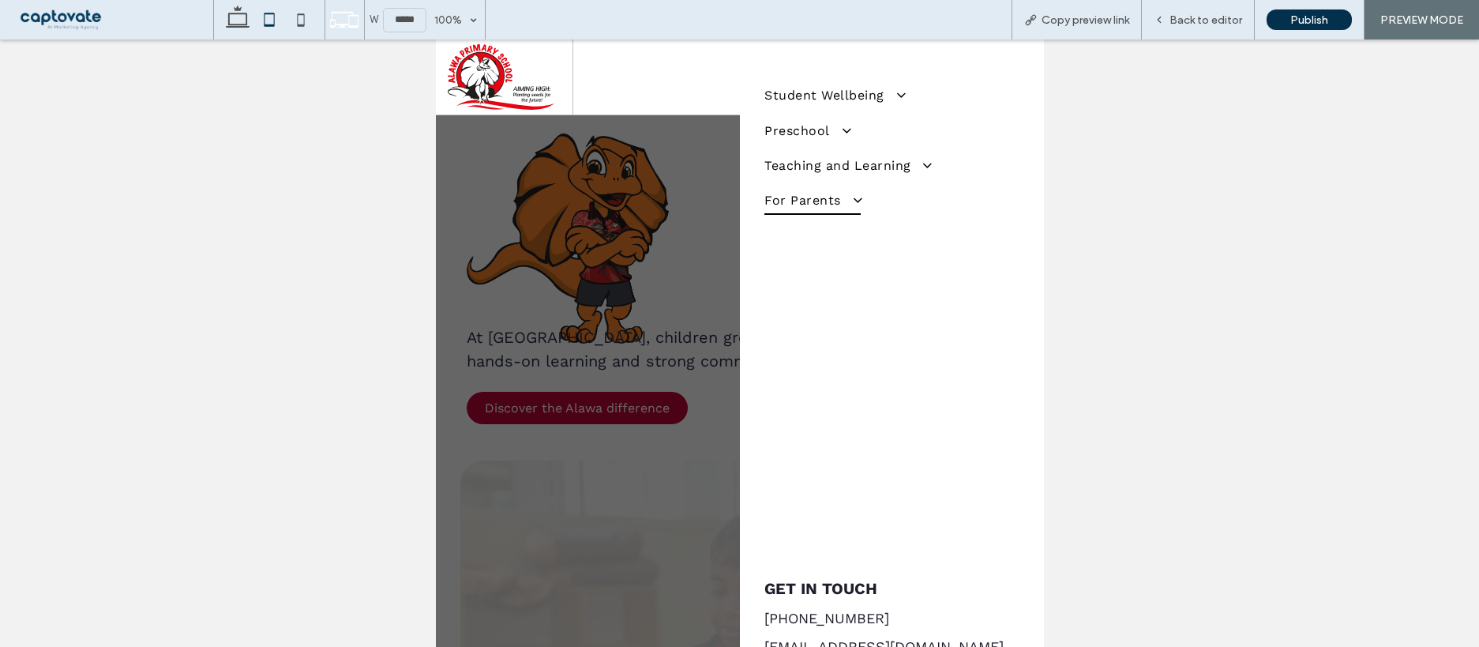
scroll to position [90, 0]
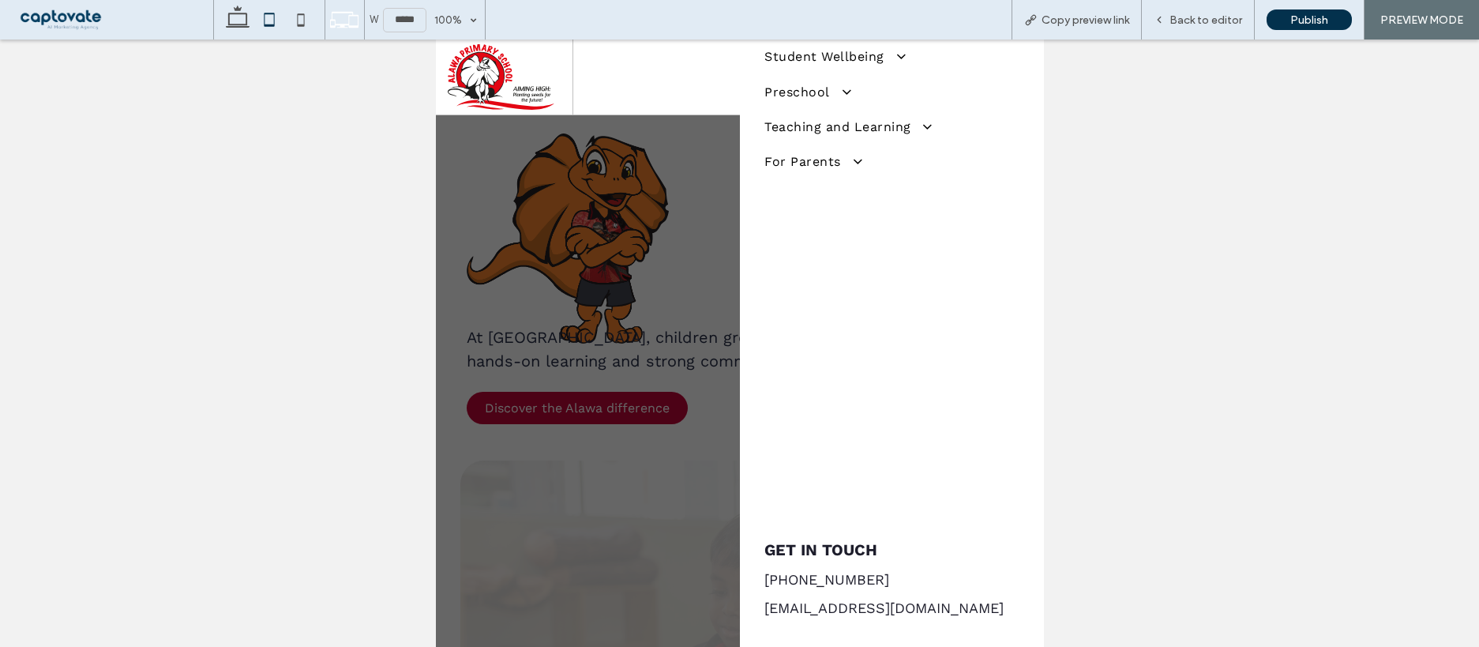
click at [367, 239] on div at bounding box center [739, 342] width 1479 height 607
click at [486, 84] on img at bounding box center [500, 77] width 107 height 66
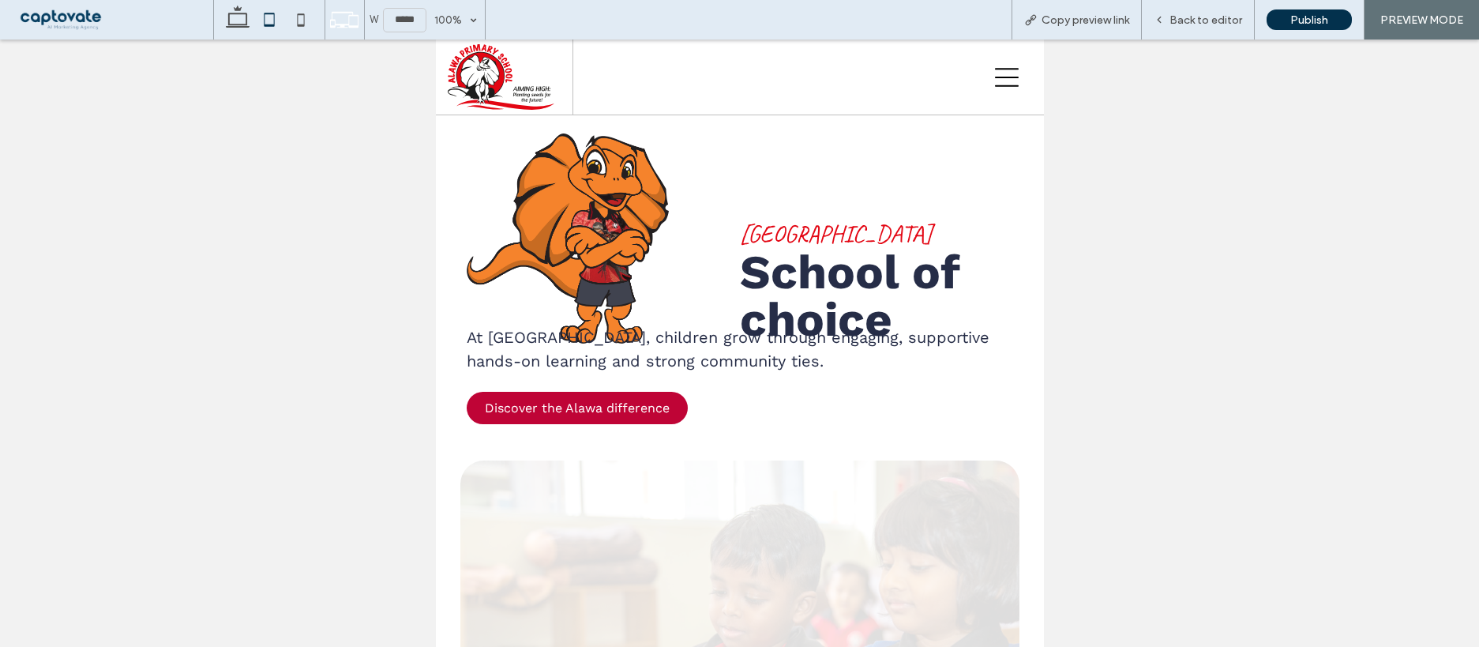
click at [298, 21] on div at bounding box center [739, 323] width 1479 height 647
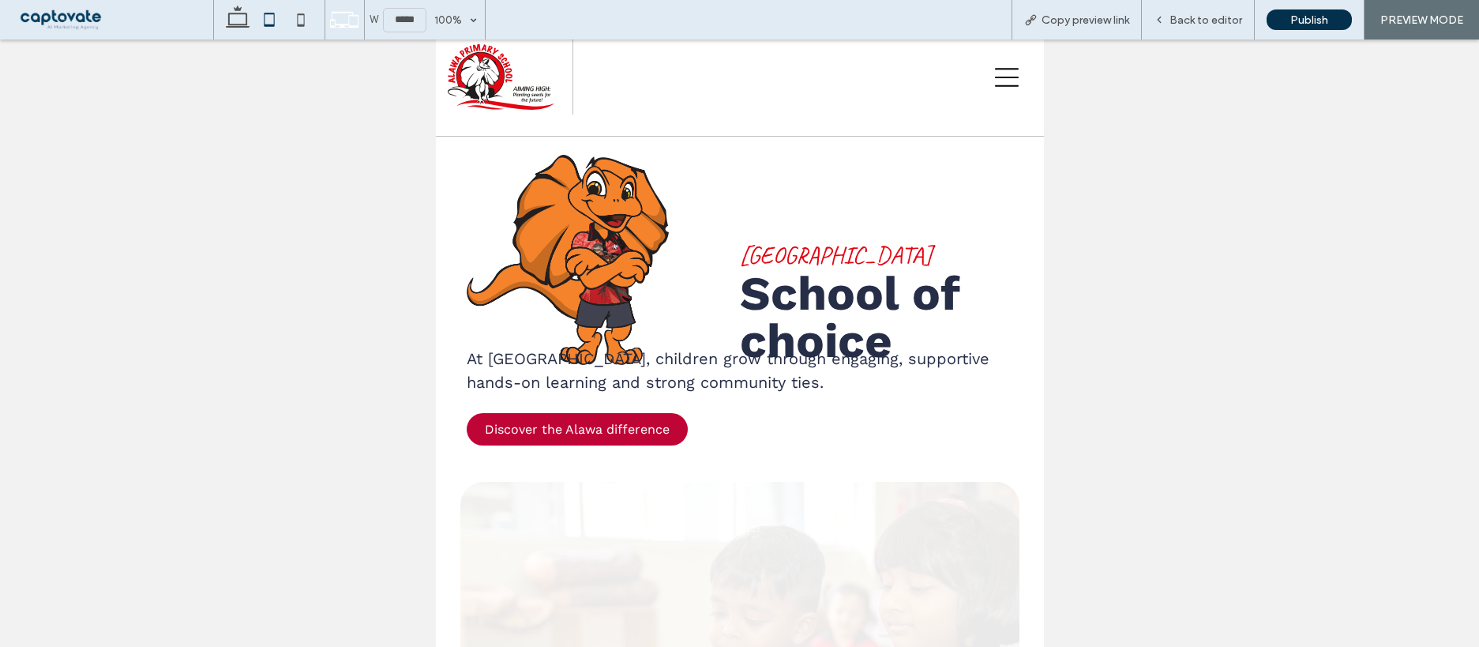
scroll to position [0, 0]
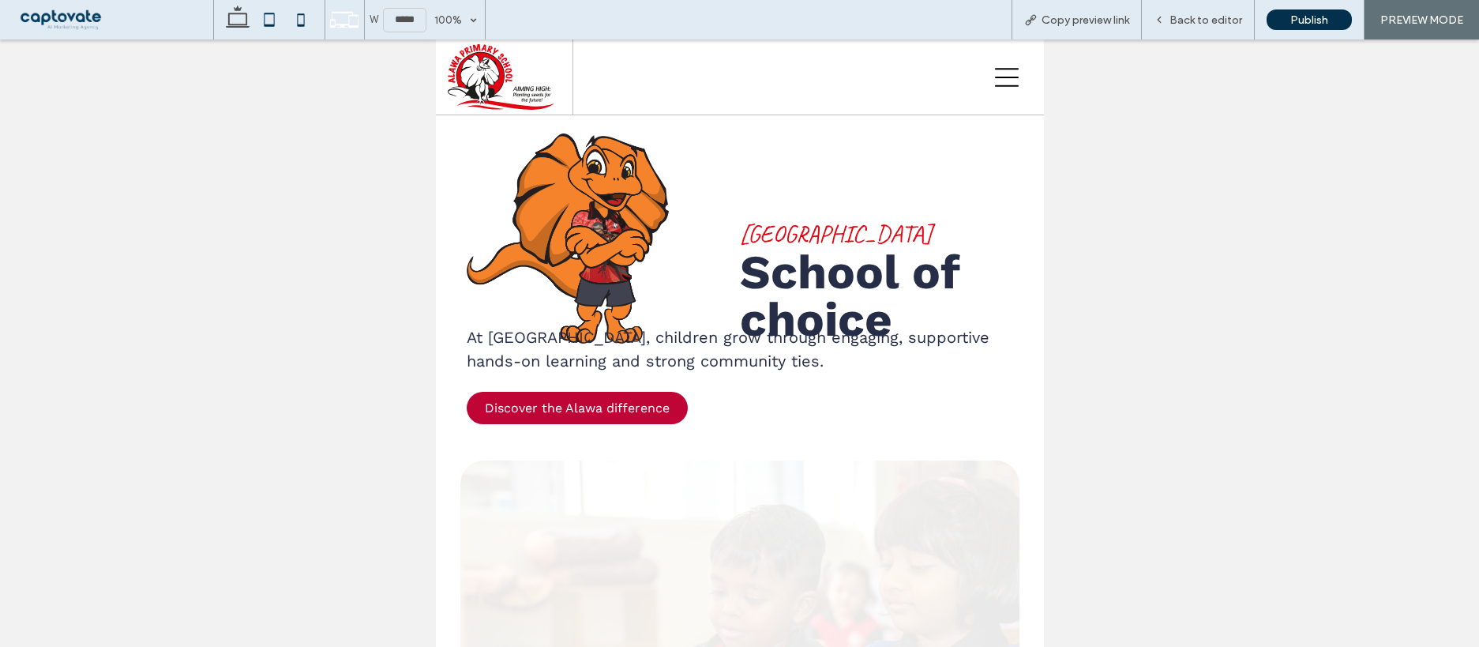
click at [305, 19] on icon at bounding box center [301, 20] width 32 height 32
type input "*****"
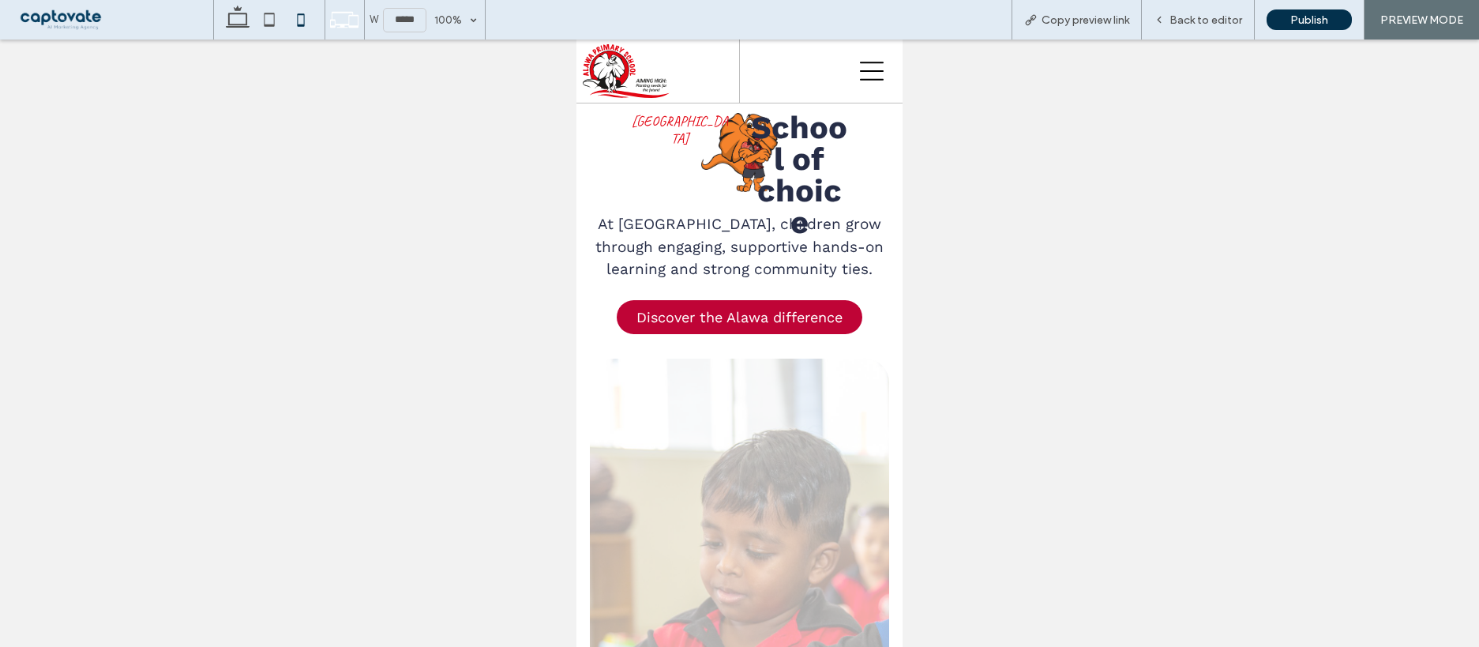
click at [697, 155] on div "Alawa Primary School School of choice" at bounding box center [739, 183] width 221 height 143
click at [792, 156] on span "School of" at bounding box center [799, 143] width 96 height 69
click at [1225, 21] on span "Back to editor" at bounding box center [1206, 19] width 73 height 13
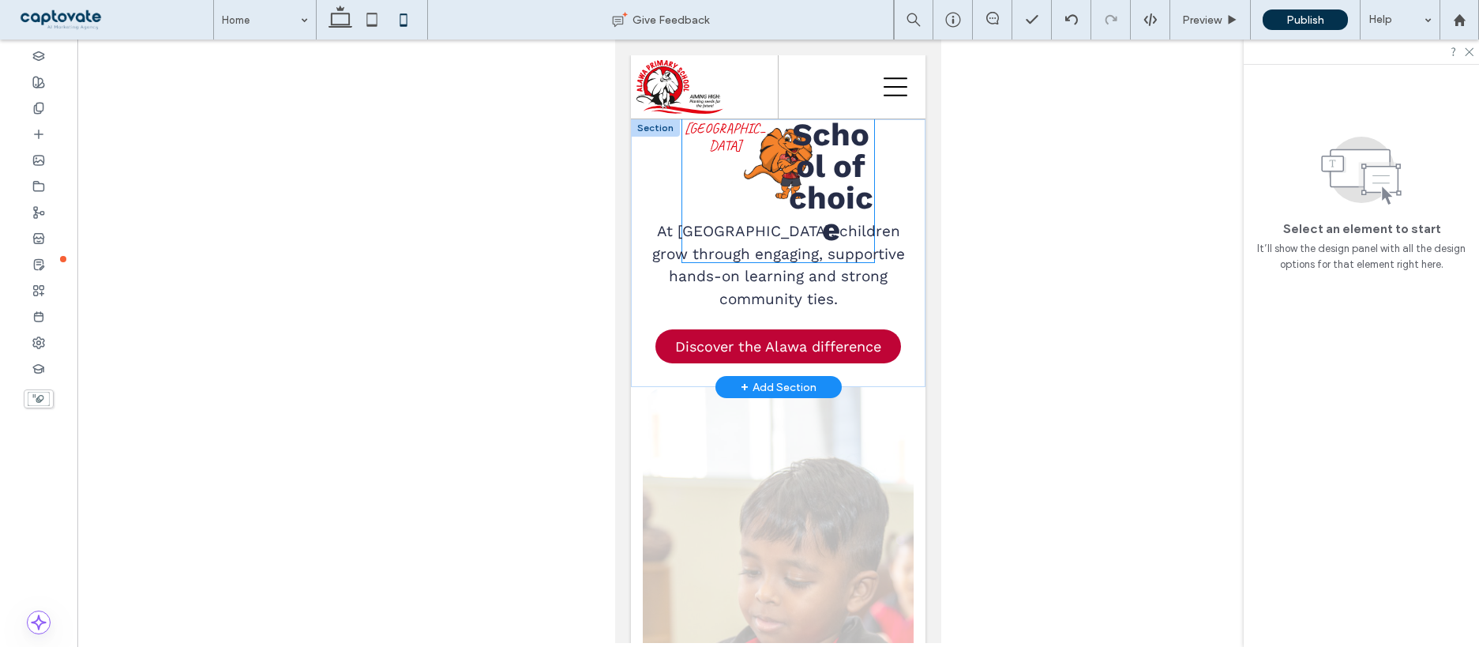
click at [778, 175] on div "Alawa Primary School School of choice" at bounding box center [778, 190] width 192 height 143
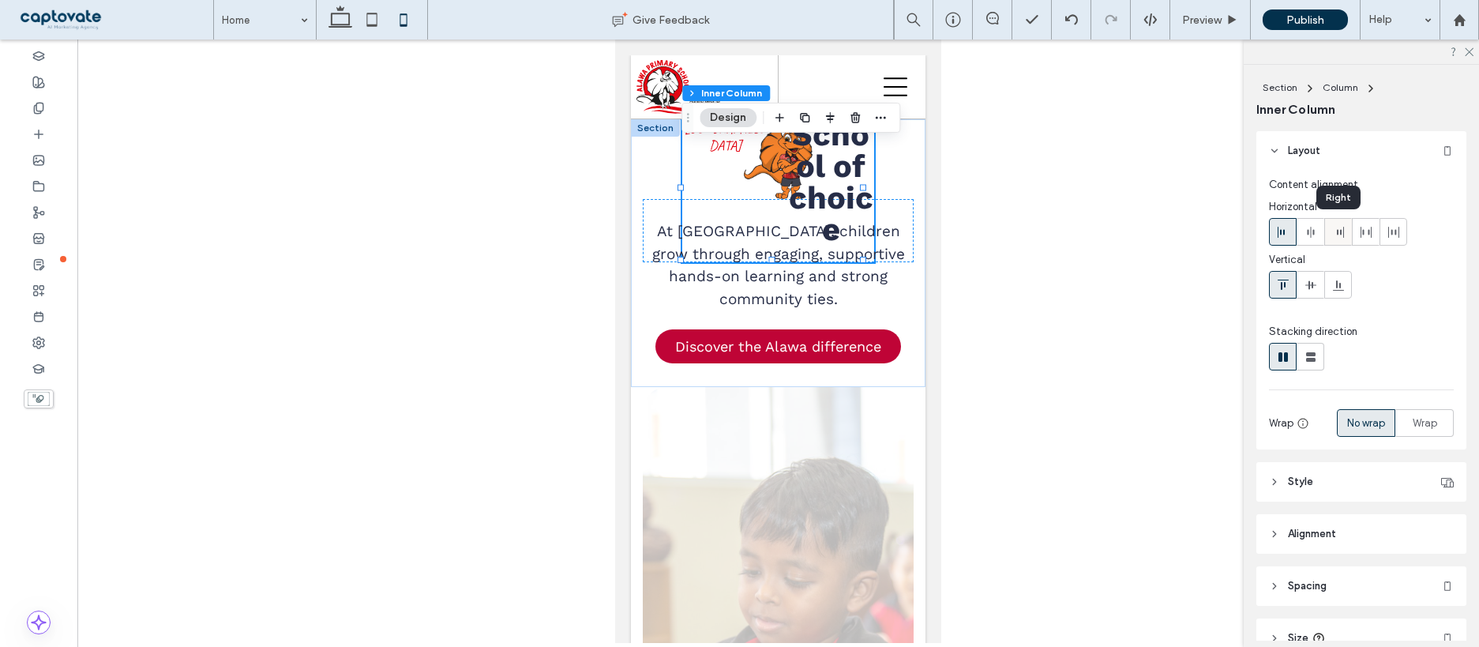
click at [1337, 239] on span at bounding box center [1338, 232] width 13 height 26
click at [1306, 236] on icon at bounding box center [1311, 232] width 13 height 13
click at [1279, 237] on icon at bounding box center [1283, 232] width 13 height 13
click at [1314, 351] on icon at bounding box center [1311, 357] width 16 height 16
type input "*"
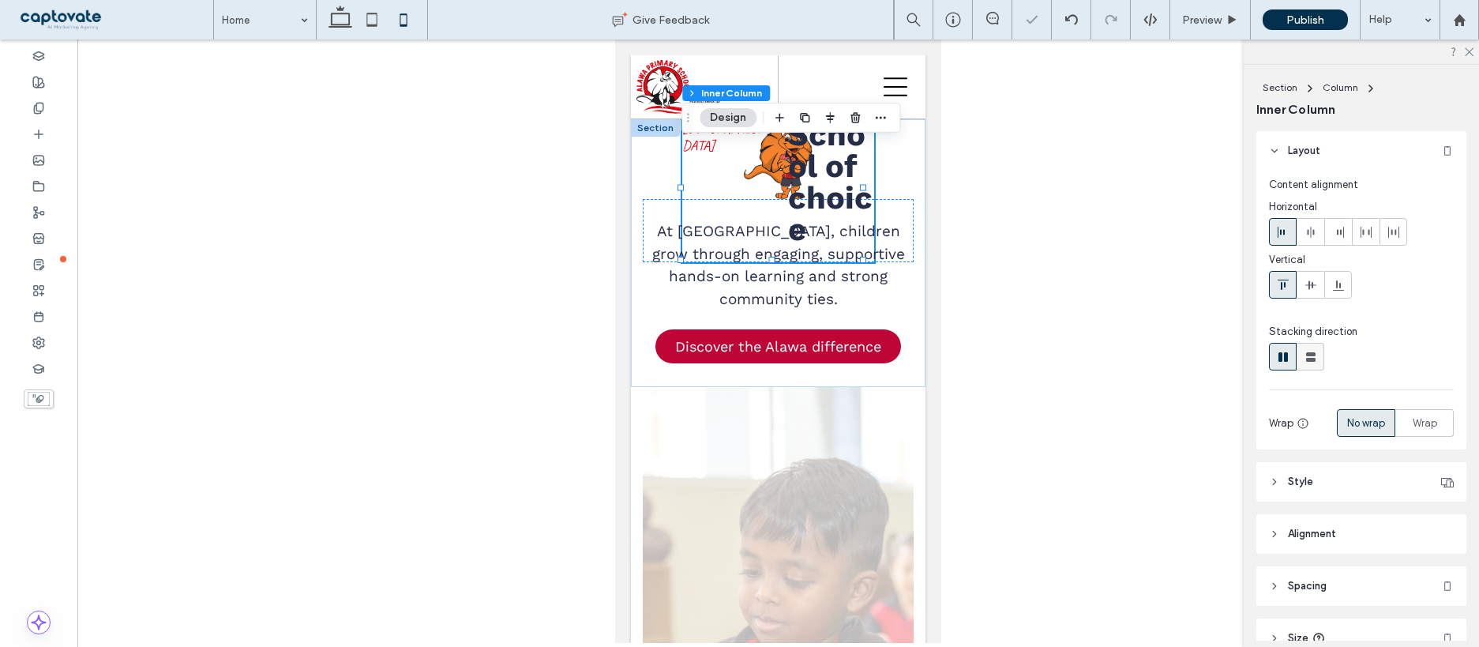
type input "***"
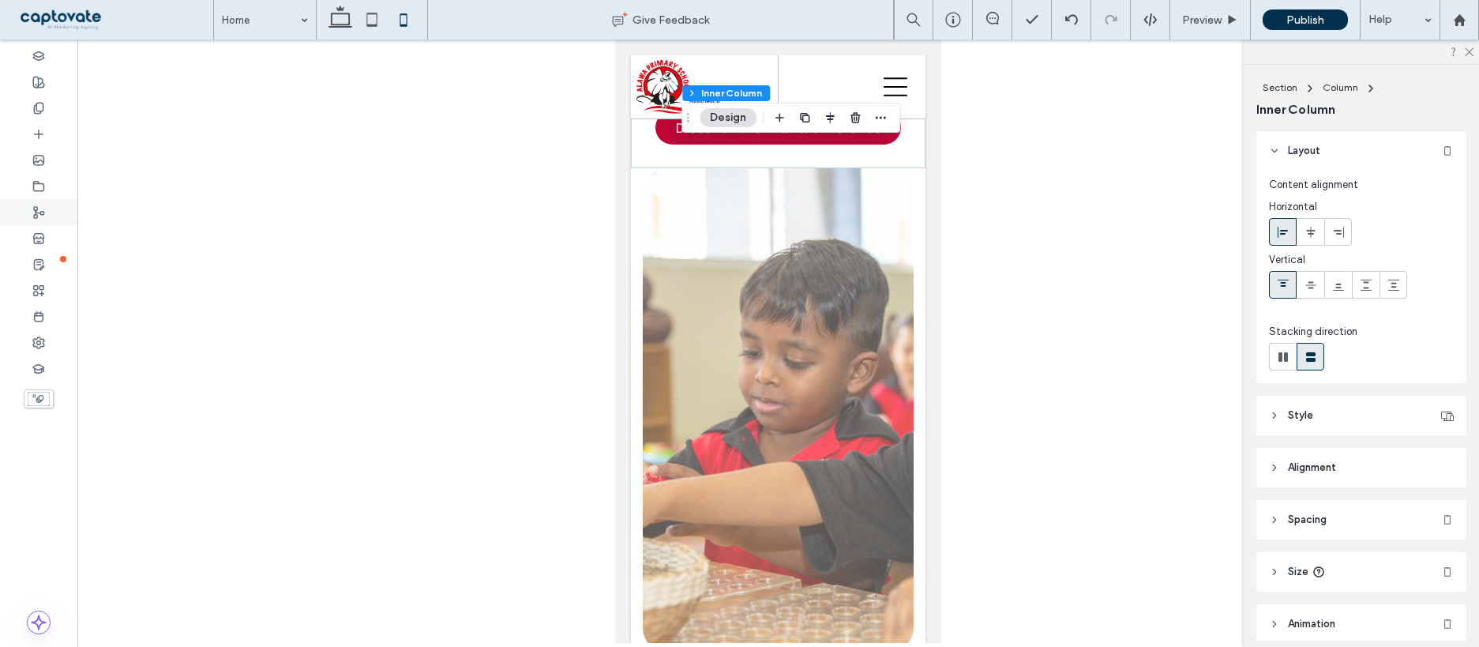
scroll to position [185, 0]
